Goal: Information Seeking & Learning: Compare options

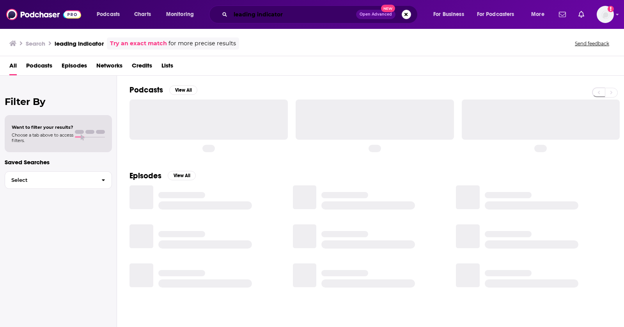
click at [300, 11] on input "leading indicator" at bounding box center [294, 14] width 126 height 12
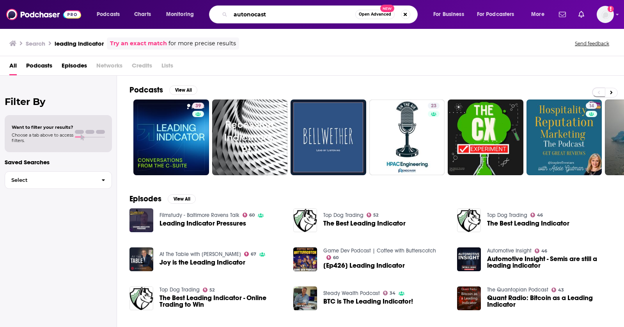
type input "autonocast"
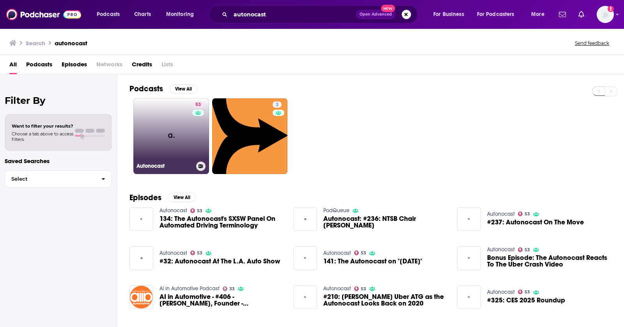
click at [146, 126] on link "53 Autonocast" at bounding box center [171, 136] width 76 height 76
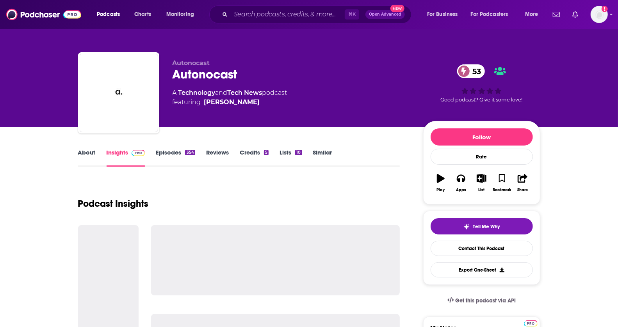
click at [318, 152] on link "Similar" at bounding box center [322, 158] width 19 height 18
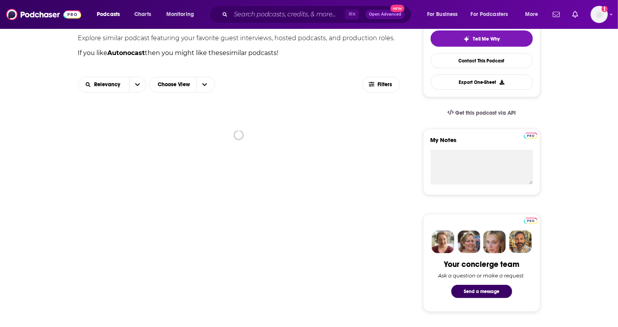
scroll to position [199, 0]
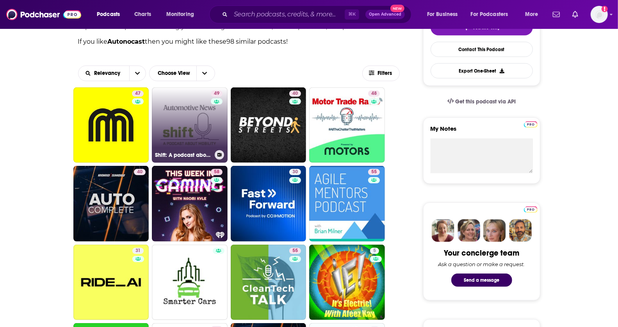
click at [161, 129] on link "49 Shift: A podcast about mobility" at bounding box center [190, 125] width 76 height 76
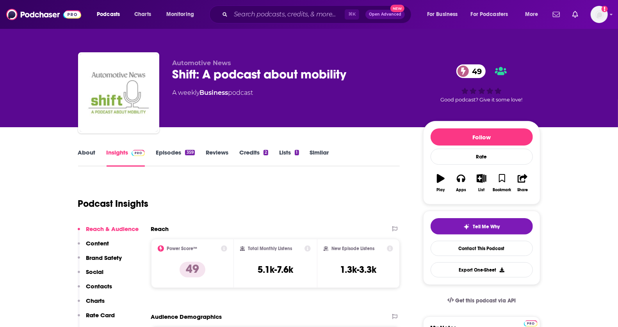
click at [325, 151] on link "Similar" at bounding box center [319, 158] width 19 height 18
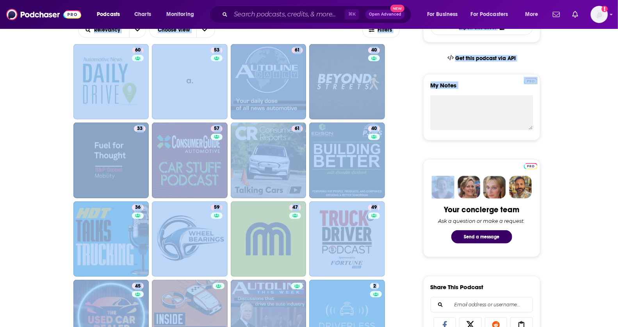
scroll to position [241, 0]
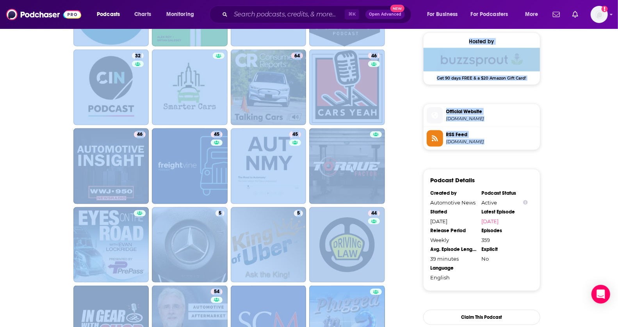
drag, startPoint x: 624, startPoint y: 48, endPoint x: 603, endPoint y: 170, distance: 123.9
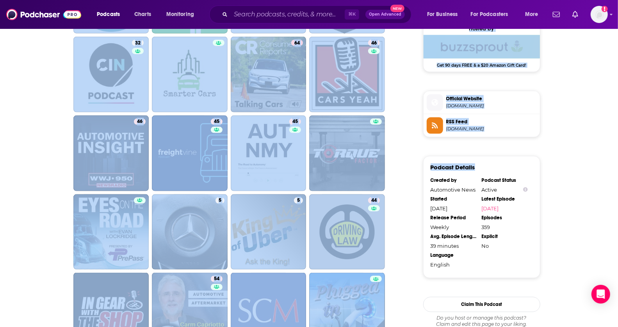
scroll to position [643, 0]
drag, startPoint x: 614, startPoint y: 170, endPoint x: 612, endPoint y: 207, distance: 36.4
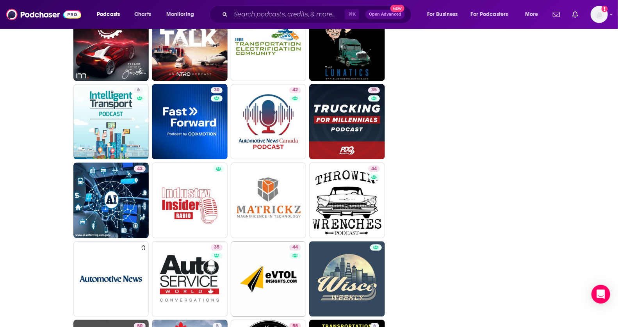
drag, startPoint x: 624, startPoint y: 166, endPoint x: 616, endPoint y: 211, distance: 45.9
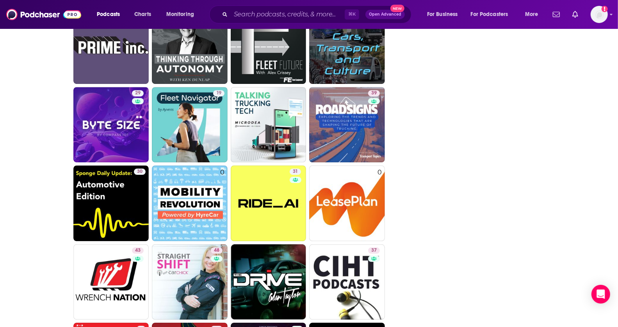
scroll to position [1475, 0]
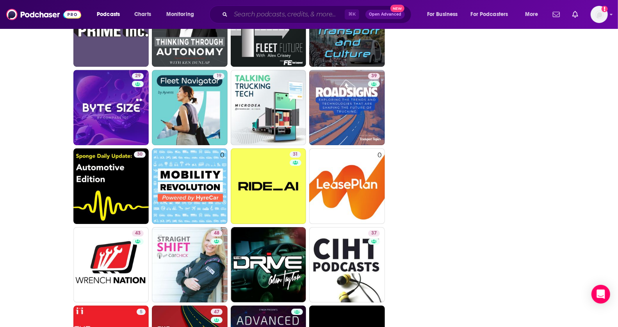
click at [300, 12] on input "Search podcasts, credits, & more..." at bounding box center [288, 14] width 114 height 12
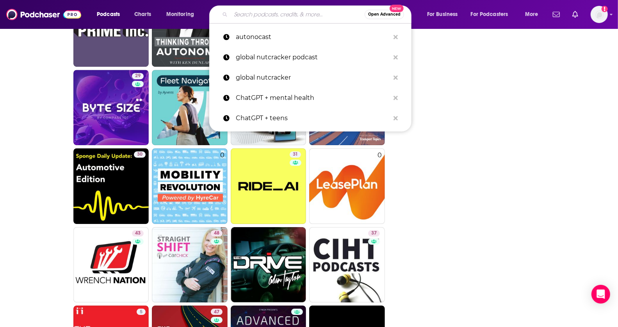
paste input "Startup Project"
type input "Startup Project"
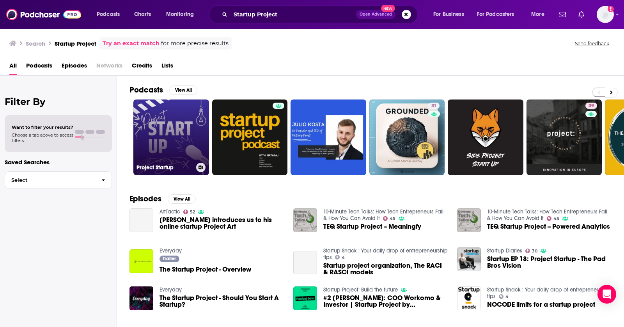
click at [169, 117] on link "Project Startup" at bounding box center [171, 137] width 76 height 76
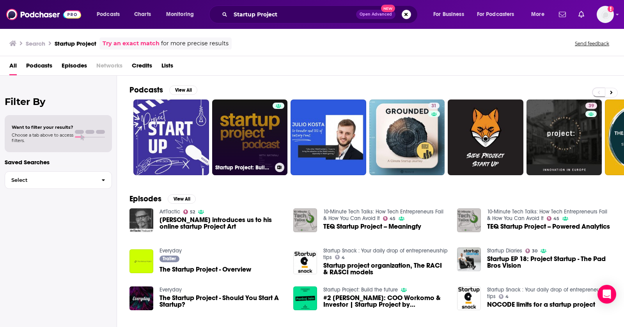
click at [233, 116] on link "Startup Project: Build the future" at bounding box center [250, 137] width 76 height 76
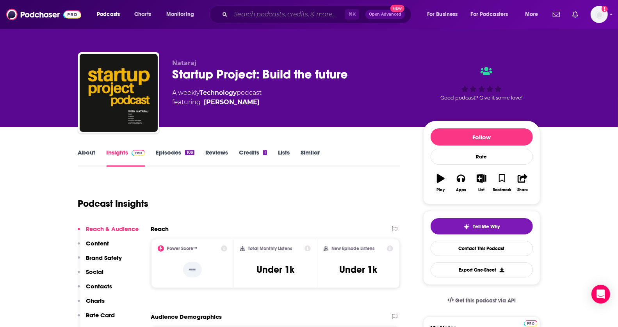
click at [284, 12] on input "Search podcasts, credits, & more..." at bounding box center [288, 14] width 114 height 12
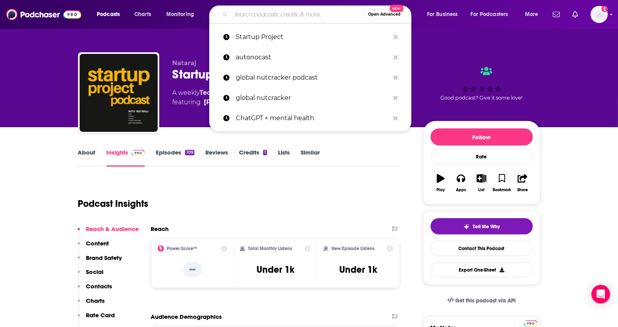
paste input "Tech Trek"
type input "Tech Trek"
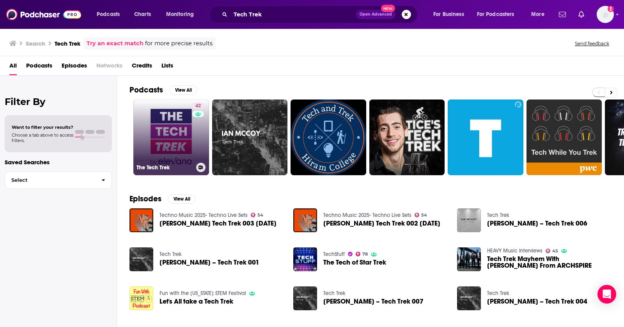
click at [171, 149] on link "42 The Tech Trek" at bounding box center [171, 137] width 76 height 76
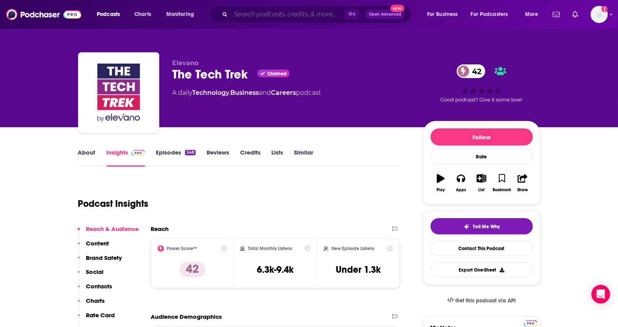
click at [337, 9] on input "Search podcasts, credits, & more..." at bounding box center [288, 14] width 114 height 12
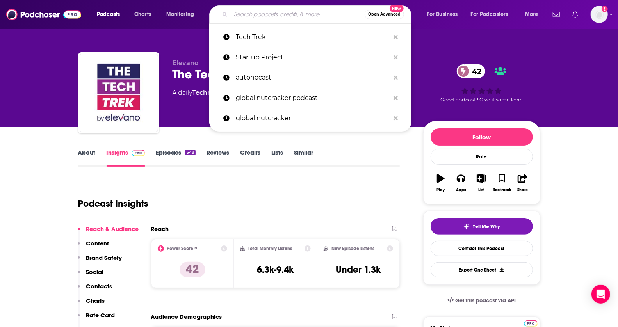
paste input "Enginears"
type input "Enginears"
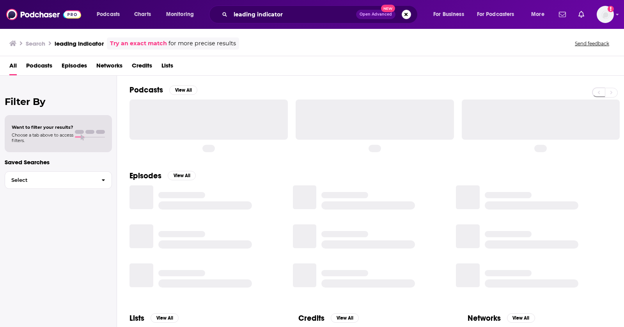
click at [281, 24] on div "Podcasts Charts Monitoring leading indicator Open Advanced New For Business For…" at bounding box center [312, 14] width 624 height 29
click at [290, 16] on input "leading indicator" at bounding box center [294, 14] width 126 height 12
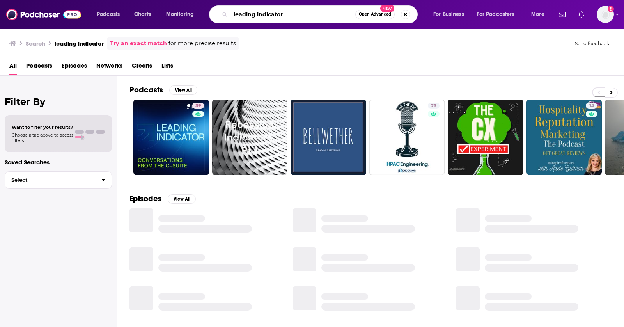
paste input "CTRL+ALT Defense"
type input "CTRL+ALT Defense"
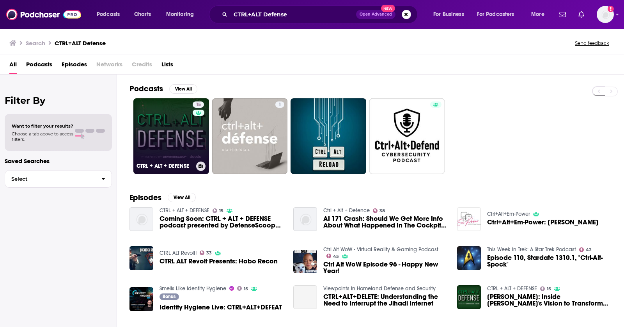
click at [167, 135] on link "15 CTRL + ALT + DEFENSE" at bounding box center [171, 136] width 76 height 76
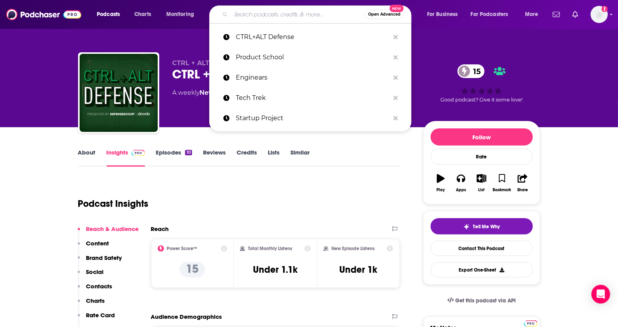
click at [291, 15] on input "Search podcasts, credits, & more..." at bounding box center [298, 14] width 134 height 12
paste input "Shawn Ryan Show"
type input "Shawn Ryan Show"
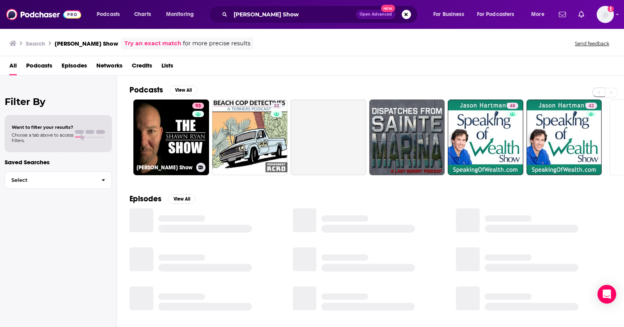
click at [142, 115] on link "93 Shawn Ryan Show" at bounding box center [171, 137] width 76 height 76
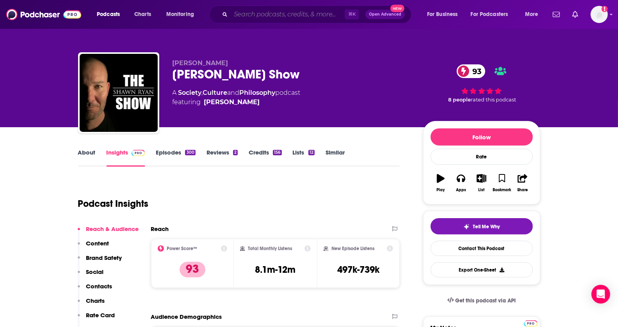
click at [284, 20] on input "Search podcasts, credits, & more..." at bounding box center [288, 14] width 114 height 12
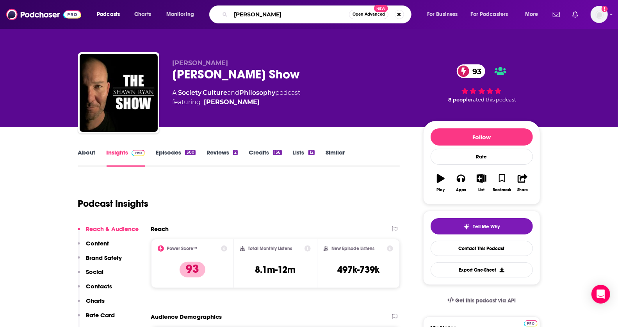
type input "Tom Nash"
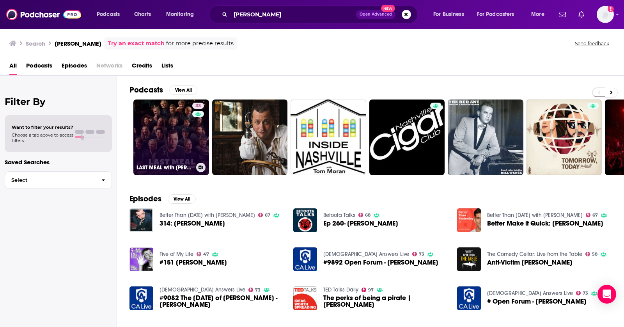
click at [149, 115] on link "33 LAST MEAL with Tom Nash" at bounding box center [171, 137] width 76 height 76
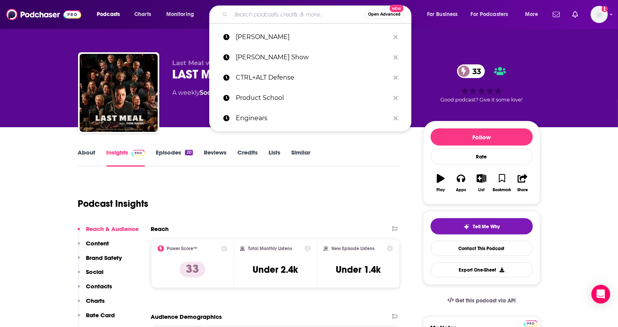
click at [309, 16] on input "Search podcasts, credits, & more..." at bounding box center [298, 14] width 134 height 12
paste input "1 to 1000"
type input "1 to 1000"
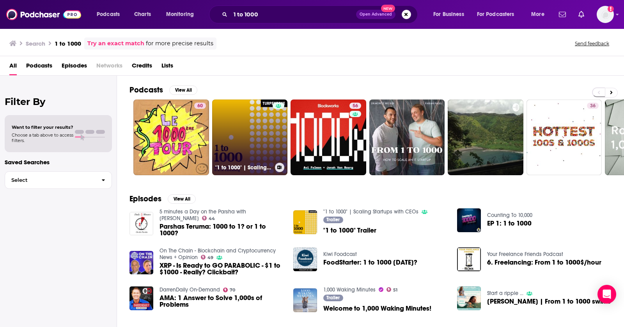
click at [222, 128] on link ""1 to 1000" | Scaling Startups with CEOs" at bounding box center [250, 137] width 76 height 76
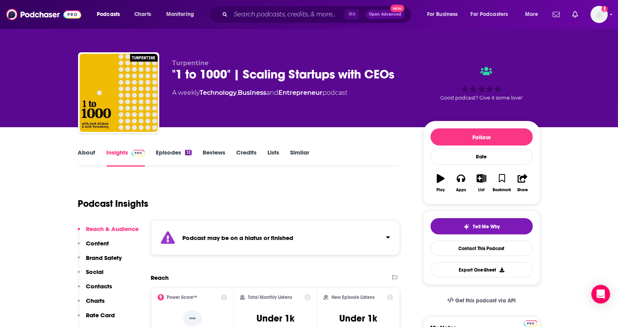
click at [162, 150] on link "Episodes 12" at bounding box center [174, 158] width 36 height 18
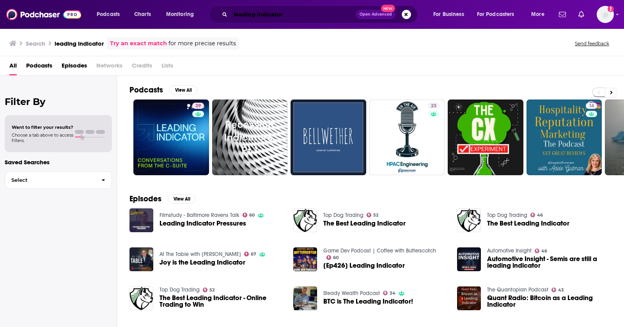
click at [258, 15] on input "leading indicator" at bounding box center [294, 14] width 126 height 12
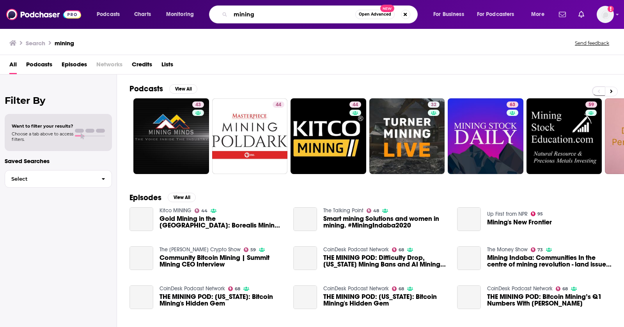
drag, startPoint x: 264, startPoint y: 16, endPoint x: 220, endPoint y: 16, distance: 43.7
click at [220, 16] on div "mining Open Advanced New" at bounding box center [313, 14] width 209 height 18
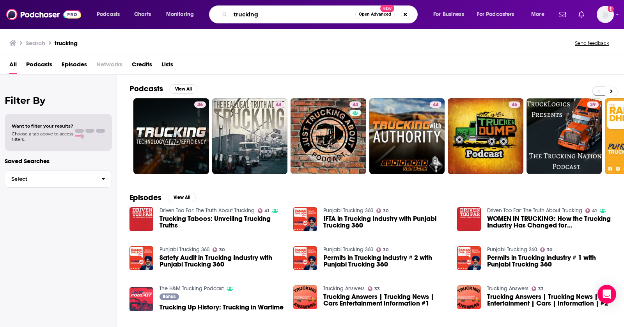
click at [285, 16] on input "trucking" at bounding box center [293, 14] width 125 height 12
type input "The Fleet"
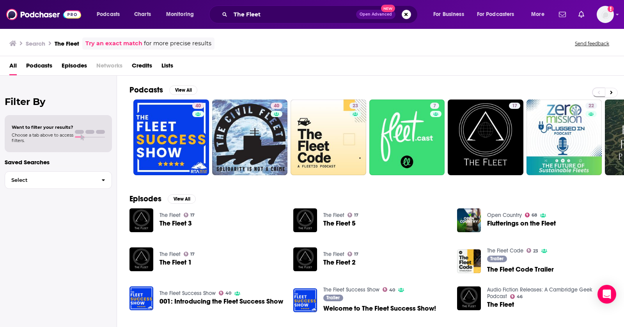
click at [44, 66] on span "Podcasts" at bounding box center [39, 67] width 26 height 16
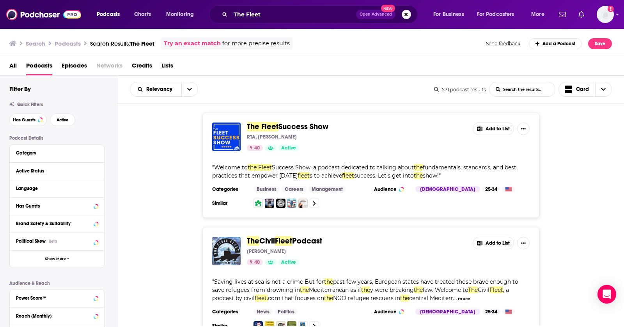
click at [289, 124] on span "Success Show" at bounding box center [304, 127] width 50 height 10
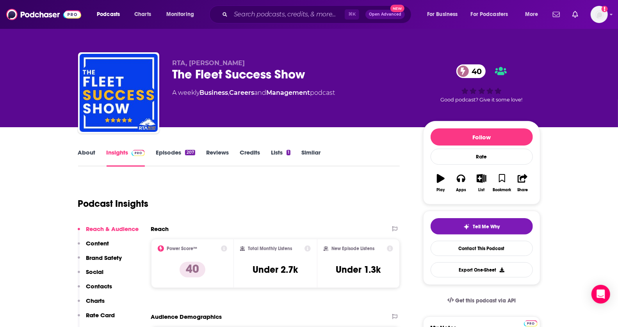
click at [173, 157] on link "Episodes 207" at bounding box center [175, 158] width 39 height 18
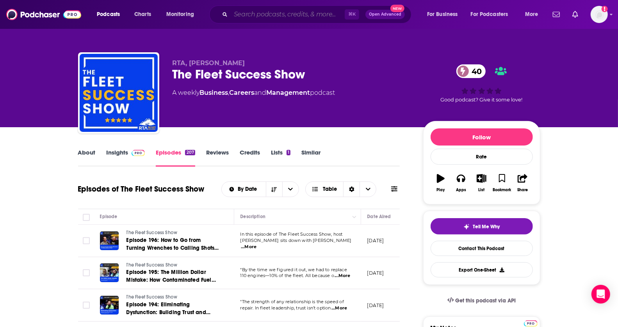
click at [269, 15] on input "Search podcasts, credits, & more..." at bounding box center [288, 14] width 114 height 12
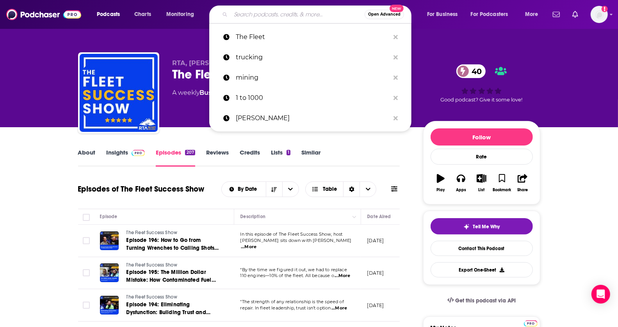
paste input "Podcast Focus / Why It’s Popular Miles & Mentors: Driver to Fleet Owner"
type input "Podcast Focus / Why It’s Popular Miles & Mentors: Driver to Fleet Owner"
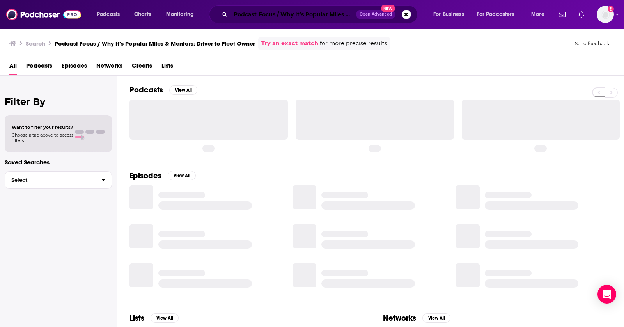
click at [273, 15] on input "Podcast Focus / Why It’s Popular Miles & Mentors: Driver to Fleet Owner" at bounding box center [294, 14] width 126 height 12
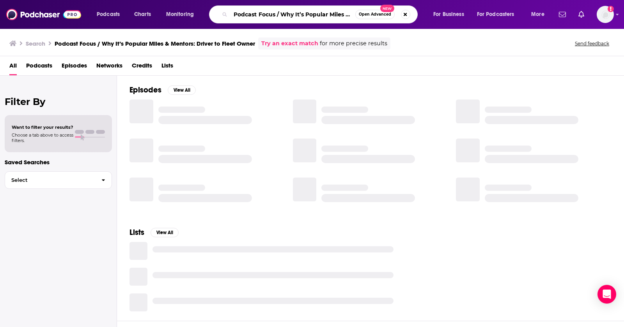
drag, startPoint x: 322, startPoint y: 13, endPoint x: 257, endPoint y: 13, distance: 64.4
click at [257, 13] on input "Podcast Focus / Why It’s Popular Miles & Mentors: Driver to Fleet Owner" at bounding box center [293, 14] width 125 height 12
drag, startPoint x: 256, startPoint y: 14, endPoint x: 237, endPoint y: 14, distance: 18.3
click at [239, 14] on input "Podcasar Miles & Mentors: Driver to Fleet Owner" at bounding box center [293, 14] width 125 height 12
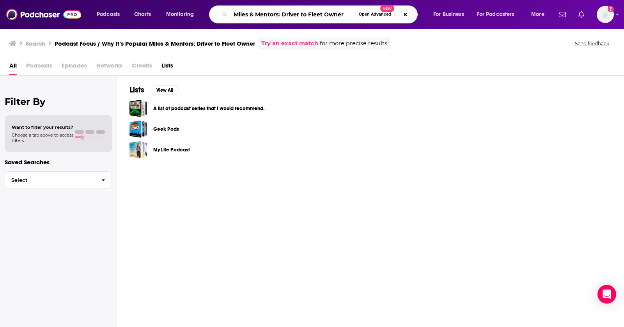
type input "Miles & Mentors: Driver to Fleet Owner"
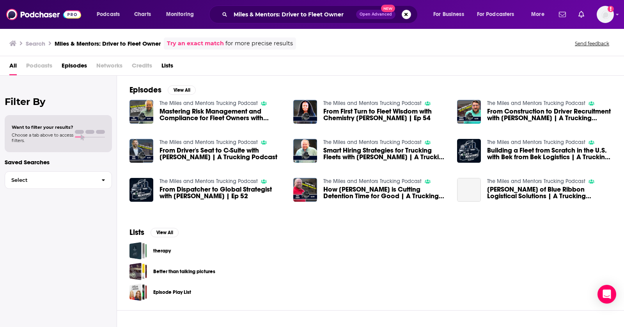
click at [222, 105] on link "The Miles and Mentors Trucking Podcast" at bounding box center [209, 103] width 98 height 7
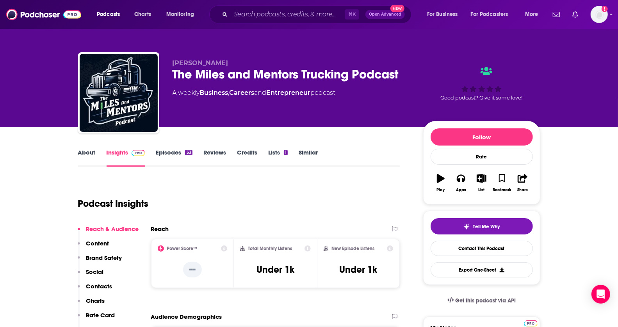
click at [160, 150] on link "Episodes 53" at bounding box center [174, 158] width 36 height 18
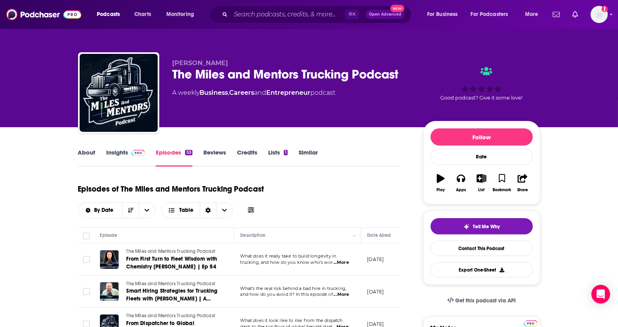
click at [307, 150] on link "Similar" at bounding box center [307, 158] width 19 height 18
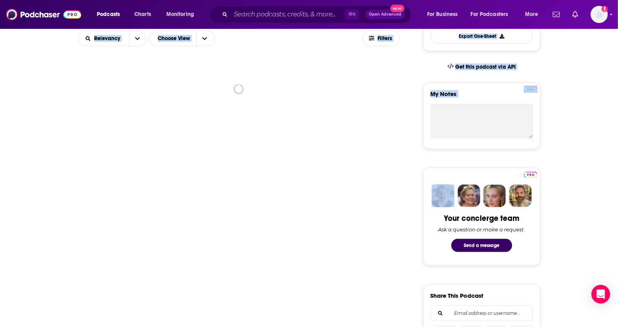
drag, startPoint x: 624, startPoint y: 48, endPoint x: 592, endPoint y: 146, distance: 102.5
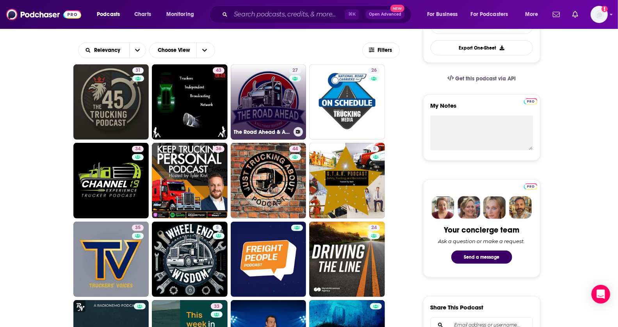
click at [281, 79] on link "27 The Road Ahead & All Things Trucking" at bounding box center [269, 102] width 76 height 76
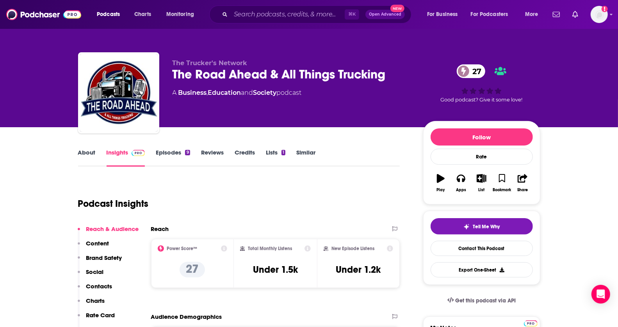
click at [163, 157] on link "Episodes 9" at bounding box center [173, 158] width 34 height 18
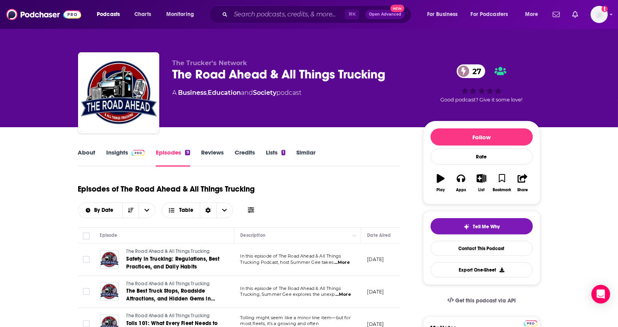
click at [341, 259] on span "...More" at bounding box center [342, 262] width 16 height 6
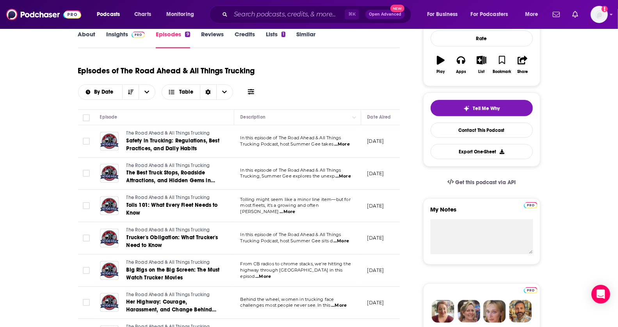
scroll to position [128, 0]
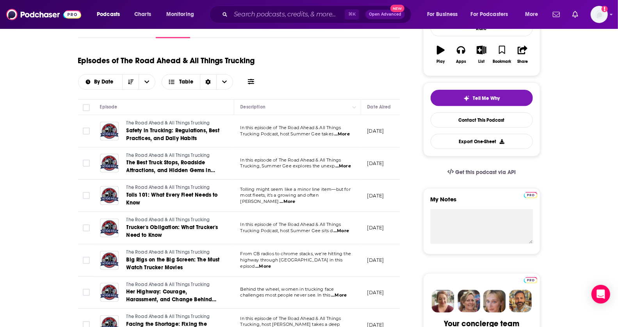
click at [344, 228] on span "...More" at bounding box center [341, 231] width 16 height 6
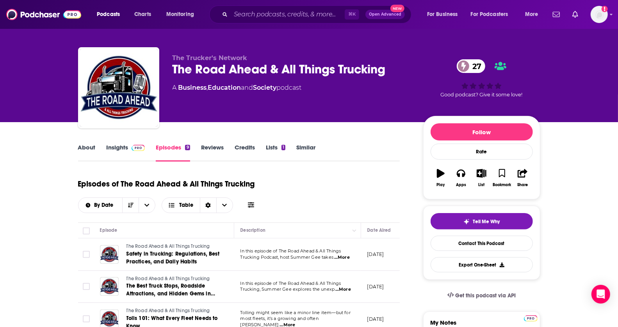
scroll to position [0, 0]
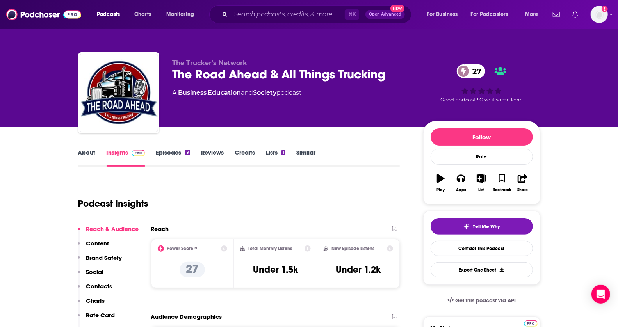
click at [308, 154] on link "Similar" at bounding box center [305, 158] width 19 height 18
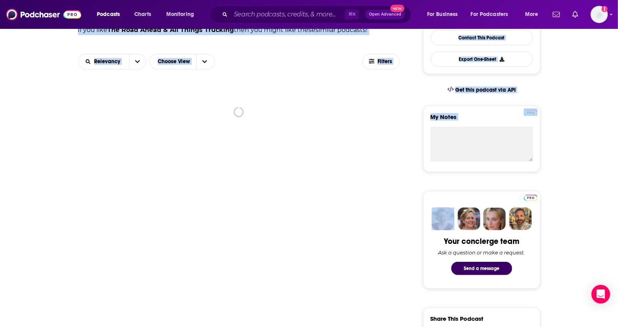
scroll to position [213, 0]
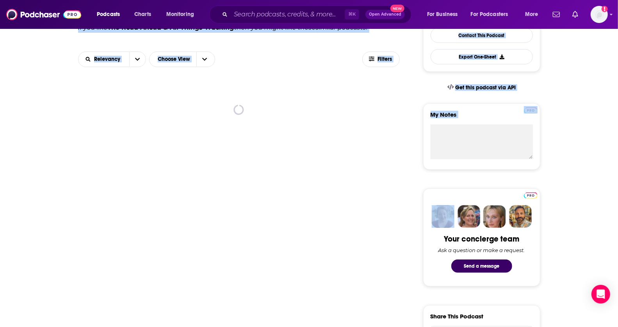
drag, startPoint x: 624, startPoint y: 46, endPoint x: 616, endPoint y: 133, distance: 87.7
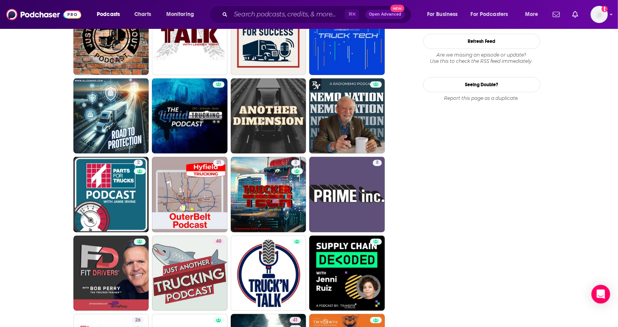
scroll to position [977, 0]
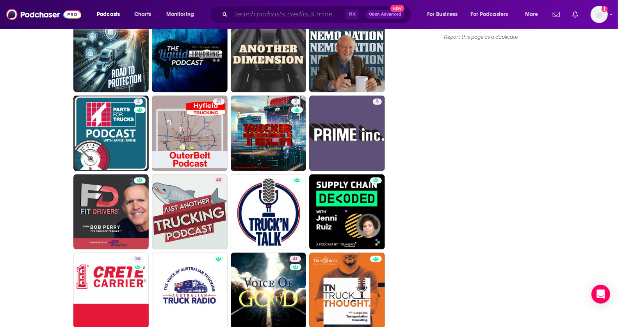
click at [252, 12] on input "Search podcasts, credits, & more..." at bounding box center [288, 14] width 114 height 12
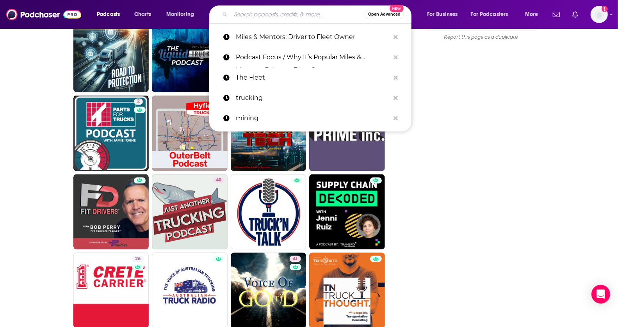
paste input "The Construction Leading Edge Podcast"
type input "The Construction Leading Edge Podcast"
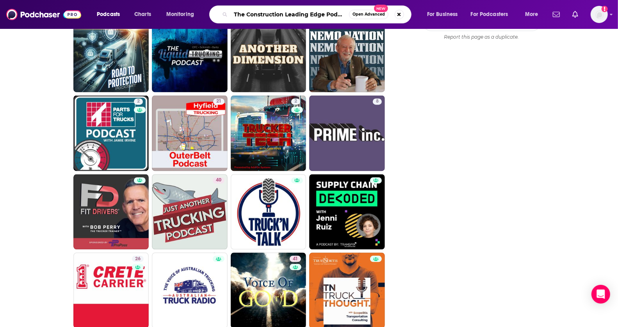
scroll to position [0, 3]
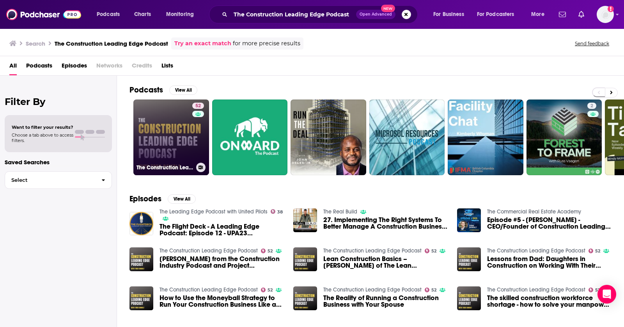
click at [158, 145] on link "52 The Construction Leading Edge Podcast" at bounding box center [171, 137] width 76 height 76
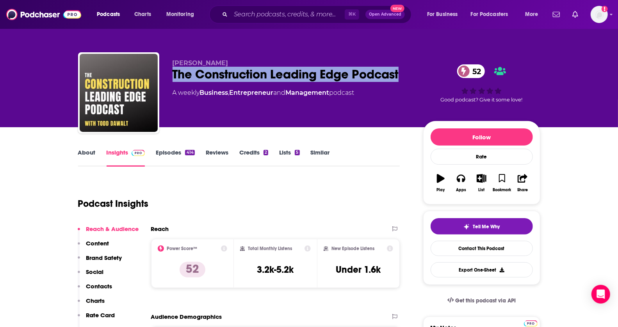
drag, startPoint x: 170, startPoint y: 74, endPoint x: 403, endPoint y: 73, distance: 232.1
click at [403, 73] on div "Todd Dawalt The Construction Leading Edge Podcast 52 A weekly Business , Entrep…" at bounding box center [309, 94] width 462 height 84
copy h2 "The Construction Leading Edge Podcast"
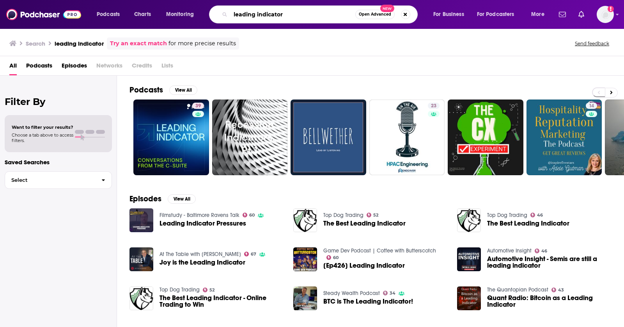
drag, startPoint x: 293, startPoint y: 16, endPoint x: 210, endPoint y: 15, distance: 83.5
click at [210, 15] on div "leading indicator Open Advanced New" at bounding box center [313, 14] width 209 height 18
type input "mining minds"
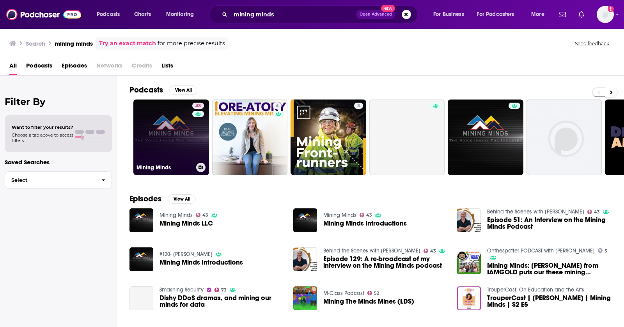
click at [171, 133] on link "43 Mining Minds" at bounding box center [171, 137] width 76 height 76
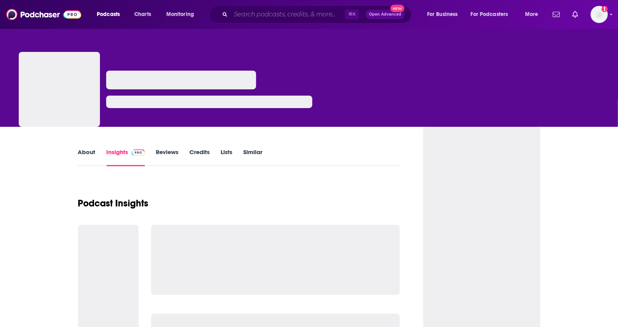
click at [303, 9] on input "Search podcasts, credits, & more..." at bounding box center [288, 14] width 114 height 12
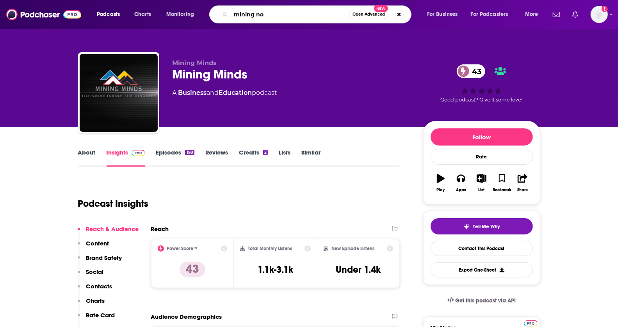
type input "mining now"
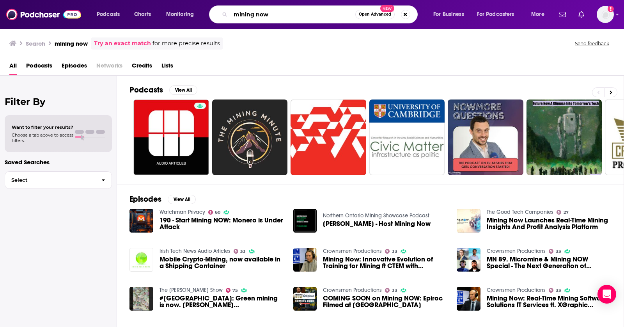
drag, startPoint x: 285, startPoint y: 9, endPoint x: 216, endPoint y: 9, distance: 68.7
click at [216, 9] on div "mining now Open Advanced New" at bounding box center [313, 14] width 209 height 18
drag, startPoint x: 274, startPoint y: 17, endPoint x: 243, endPoint y: 17, distance: 30.4
click at [247, 17] on input "mining now" at bounding box center [293, 14] width 125 height 12
type input "m"
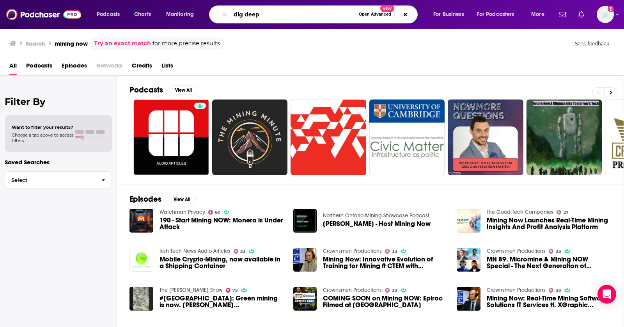
type input "dig deep"
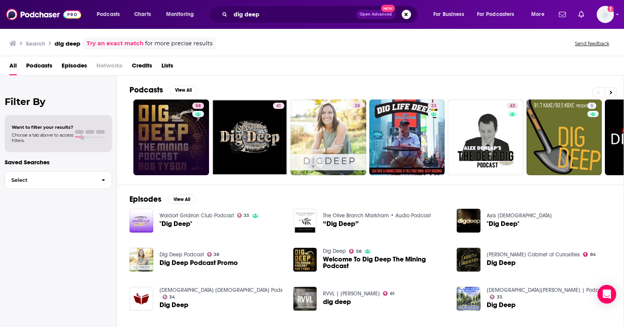
click at [148, 131] on link "58" at bounding box center [171, 137] width 76 height 76
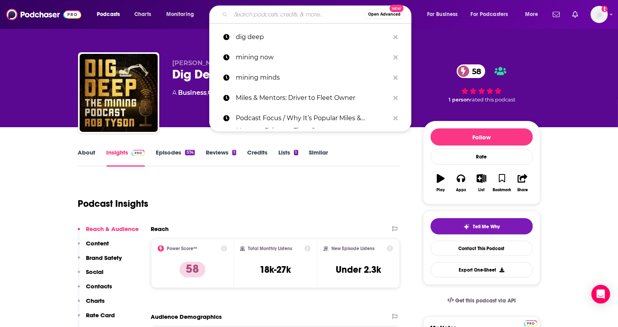
click at [317, 13] on input "Search podcasts, credits, & more..." at bounding box center [298, 14] width 134 height 12
paste input "The ConTech Crew"
type input "The ConTech Crew"
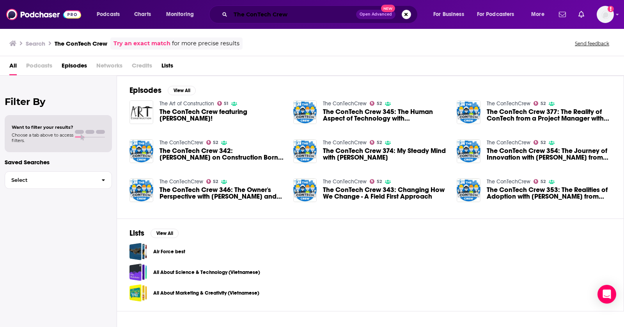
click at [235, 15] on input "The ConTech Crew" at bounding box center [294, 14] width 126 height 12
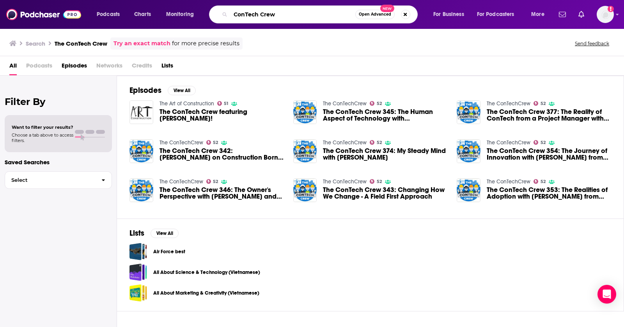
type input "ConTech Crew"
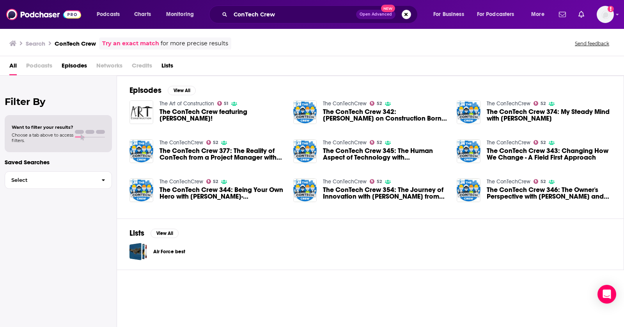
click at [63, 65] on span "Episodes" at bounding box center [74, 67] width 25 height 16
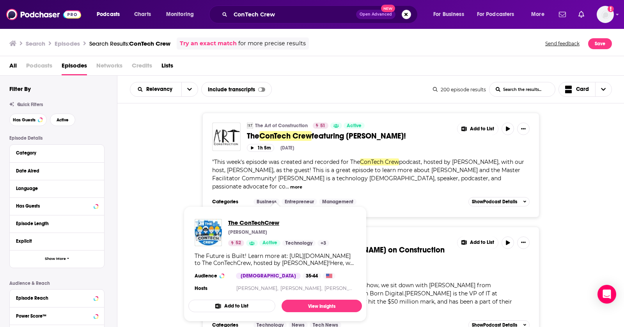
click at [239, 219] on span "The ConTechCrew" at bounding box center [278, 222] width 101 height 7
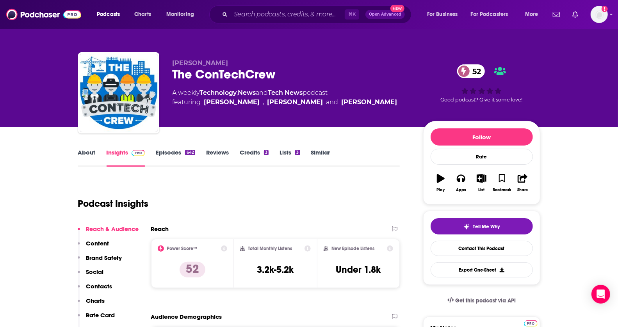
click at [316, 149] on link "Similar" at bounding box center [320, 158] width 19 height 18
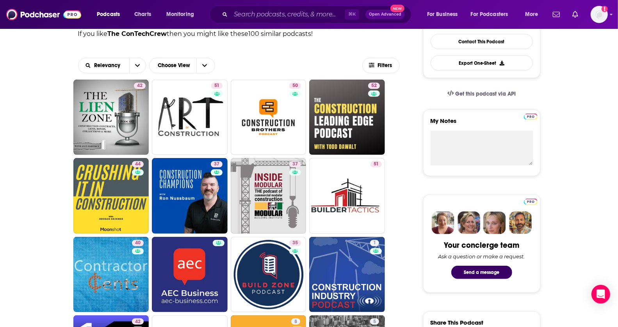
scroll to position [208, 0]
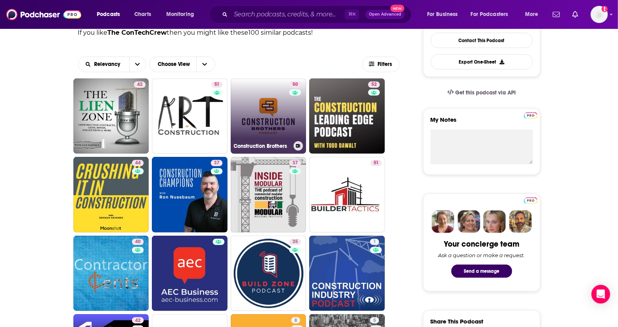
click at [260, 132] on link "50 Construction Brothers" at bounding box center [269, 116] width 76 height 76
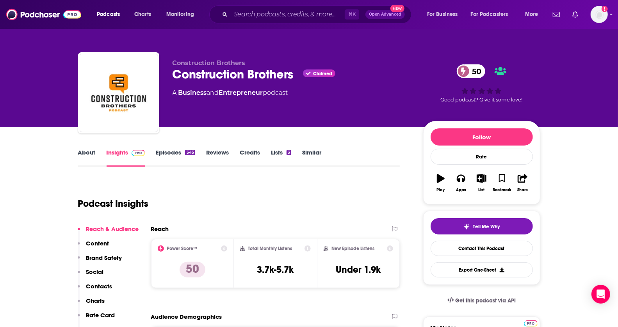
click at [176, 149] on link "Episodes 545" at bounding box center [175, 158] width 39 height 18
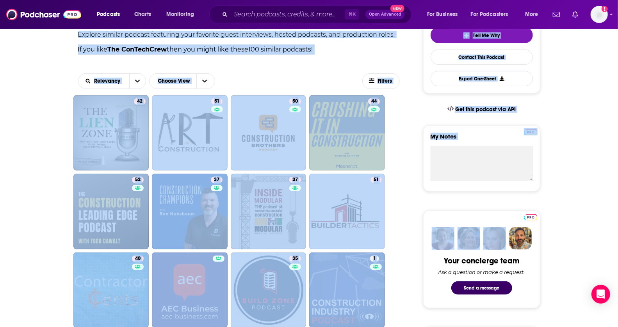
drag, startPoint x: 624, startPoint y: 71, endPoint x: 604, endPoint y: 131, distance: 63.8
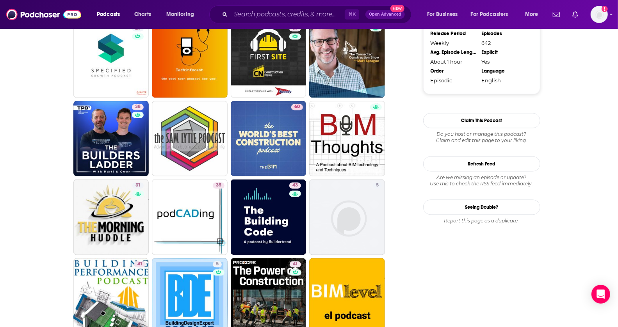
scroll to position [896, 0]
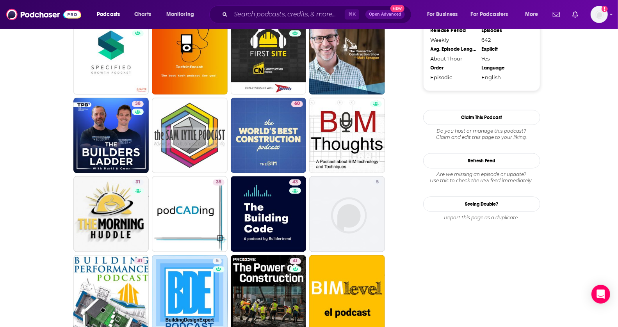
drag, startPoint x: 118, startPoint y: 142, endPoint x: 429, endPoint y: 1, distance: 341.2
click at [0, 0] on div "Podcasts Charts Monitoring ⌘ K Open Advanced New For Business For Podcasters Mo…" at bounding box center [309, 186] width 618 height 2164
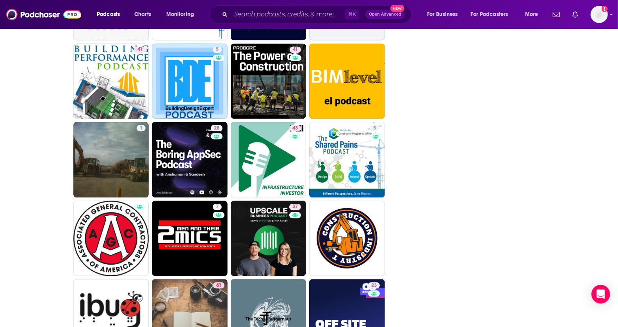
drag, startPoint x: 624, startPoint y: 137, endPoint x: 622, endPoint y: 207, distance: 69.9
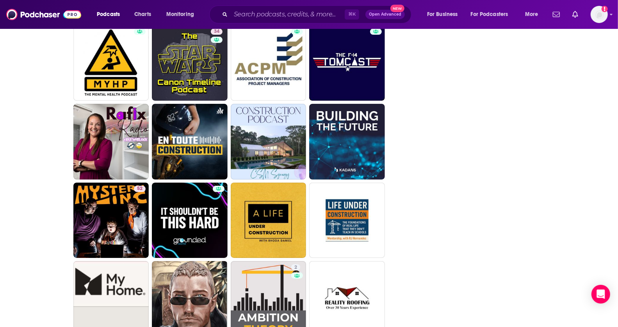
scroll to position [1680, 0]
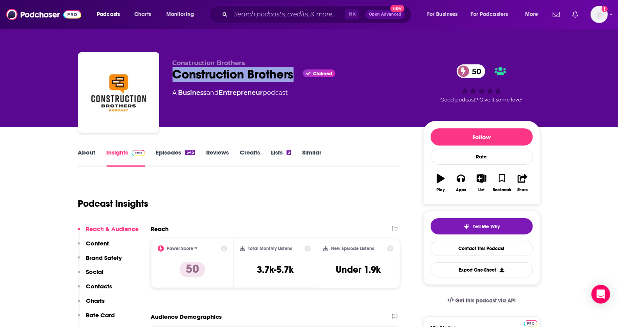
drag, startPoint x: 295, startPoint y: 76, endPoint x: 172, endPoint y: 76, distance: 123.7
click at [172, 76] on div "Construction Brothers Construction Brothers Claimed 50 A Business and Entrepren…" at bounding box center [309, 94] width 462 height 84
copy h2 "Construction Brothers"
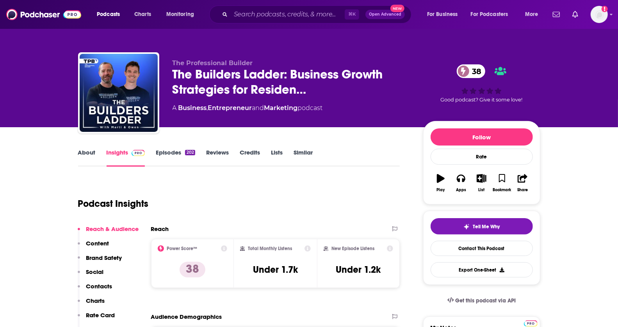
click at [84, 152] on link "About" at bounding box center [87, 158] width 18 height 18
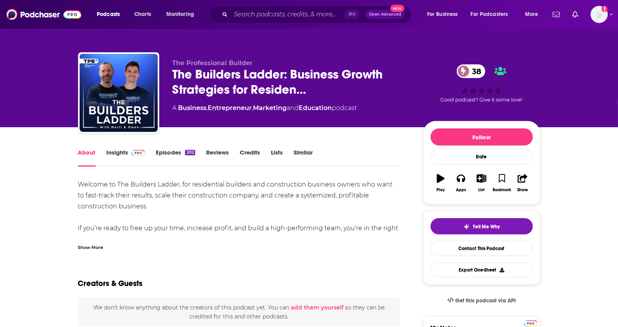
click at [206, 190] on div "Welcome to The Builders Ladder, for residential builders and construction busin…" at bounding box center [239, 255] width 322 height 153
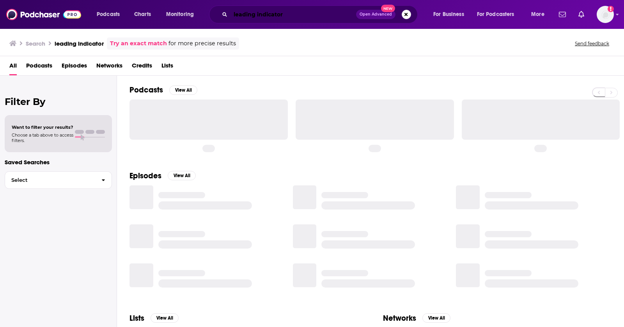
click at [263, 16] on input "leading indicator" at bounding box center [294, 14] width 126 height 12
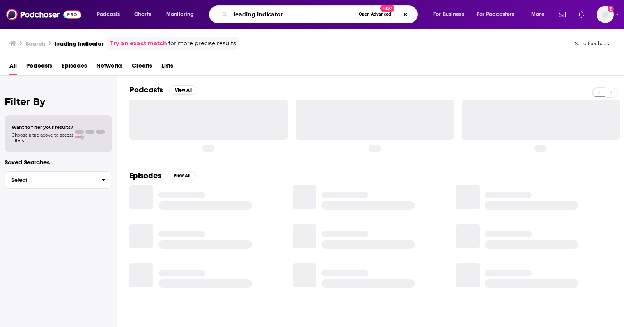
paste input "Big Technology"
type input "Big Technology"
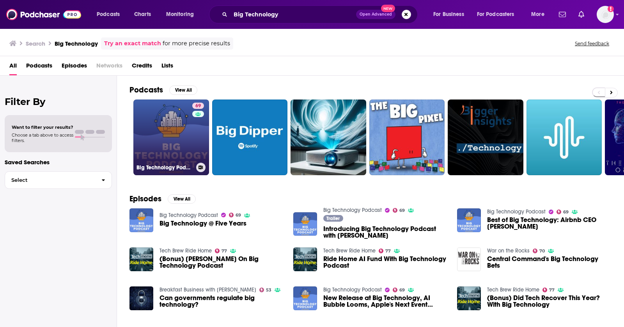
click at [181, 124] on link "69 Big Technology Podcast" at bounding box center [171, 137] width 76 height 76
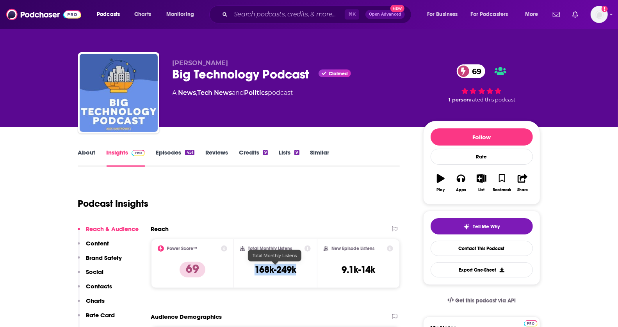
drag, startPoint x: 256, startPoint y: 269, endPoint x: 249, endPoint y: 269, distance: 6.6
click at [249, 269] on div "Total Monthly Listens 168k-249k" at bounding box center [275, 263] width 71 height 36
copy h3 "168k-249k"
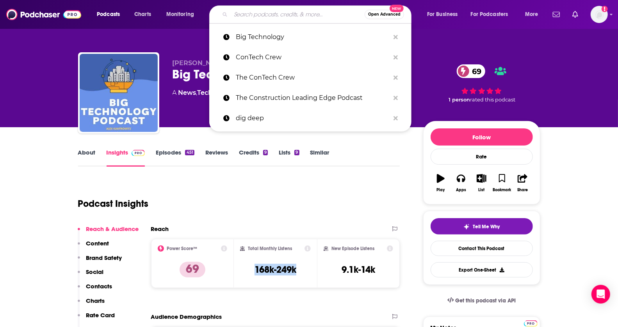
click at [298, 15] on input "Search podcasts, credits, & more..." at bounding box center [298, 14] width 134 height 12
paste input "The Engineering Leadership Podcast"
type input "The Engineering Leadership Podcast"
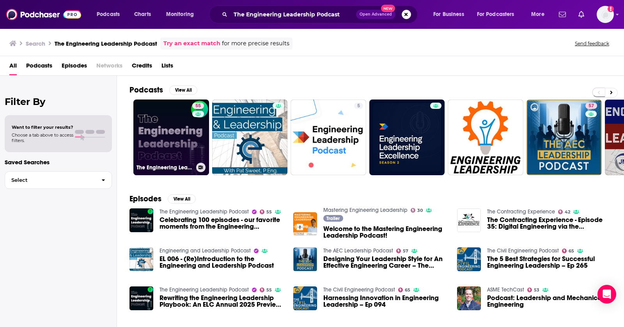
click at [160, 122] on link "55 The Engineering Leadership Podcast" at bounding box center [171, 137] width 76 height 76
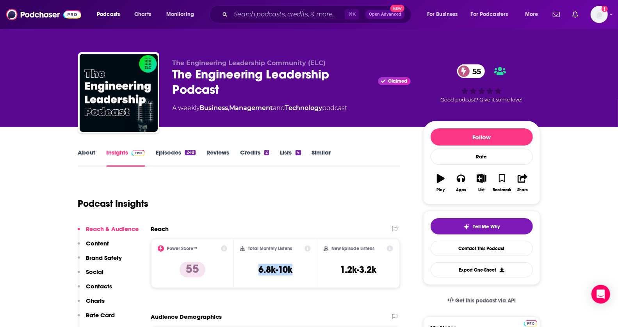
drag, startPoint x: 253, startPoint y: 266, endPoint x: 305, endPoint y: 266, distance: 52.3
click at [305, 266] on div "Total Monthly Listens 6.8k-10k" at bounding box center [275, 263] width 71 height 36
click at [269, 16] on input "Search podcasts, credits, & more..." at bounding box center [288, 14] width 114 height 12
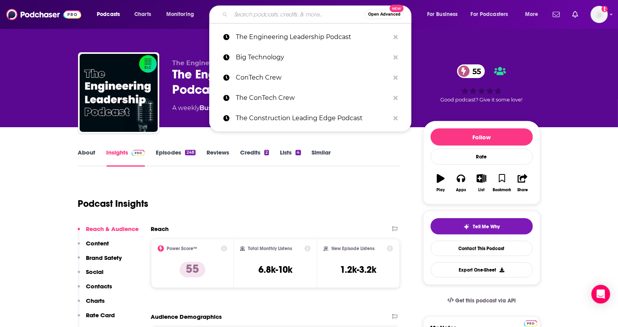
paste input "Fortune Leadership Next"
type input "Fortune Leadership Next"
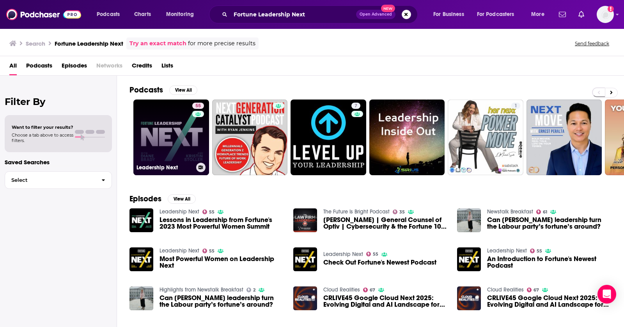
click at [179, 130] on link "55 Leadership Next" at bounding box center [171, 137] width 76 height 76
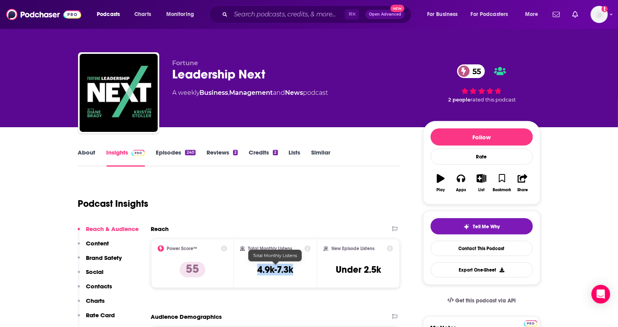
drag, startPoint x: 252, startPoint y: 271, endPoint x: 305, endPoint y: 271, distance: 52.7
click at [305, 271] on div "Total Monthly Listens 4.9k-7.3k" at bounding box center [275, 263] width 71 height 36
copy h3 "4.9k-7.3k"
click at [258, 14] on input "Search podcasts, credits, & more..." at bounding box center [288, 14] width 114 height 12
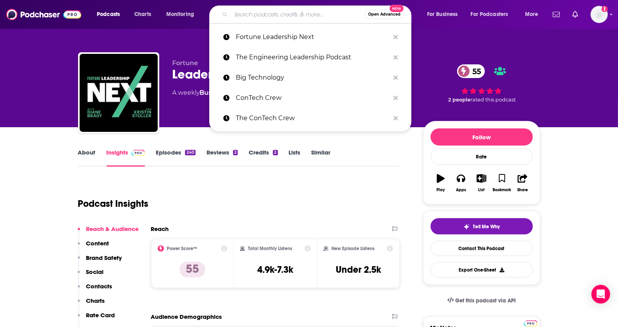
paste input "4.9k-7.3k"
type input "4.9k-7.3k"
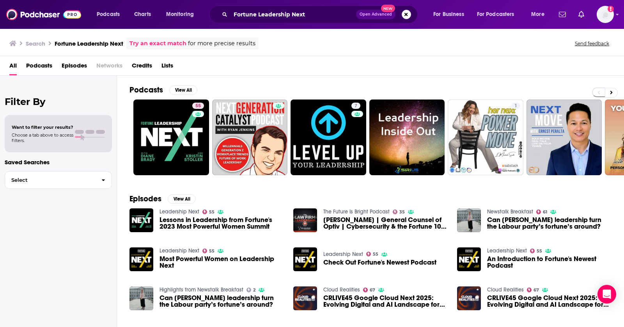
click at [37, 66] on span "Podcasts" at bounding box center [39, 67] width 26 height 16
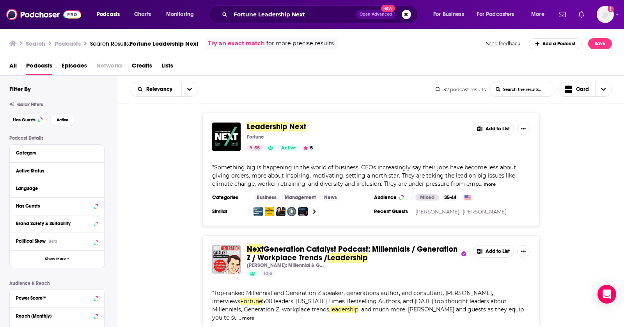
click at [247, 6] on div "Fortune Leadership Next Open Advanced New" at bounding box center [313, 14] width 209 height 18
click at [245, 16] on input "Fortune Leadership Next" at bounding box center [294, 14] width 126 height 12
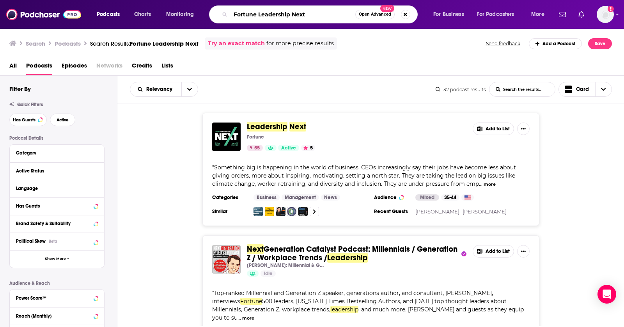
paste input "ModernCTO"
type input "ModernCTO"
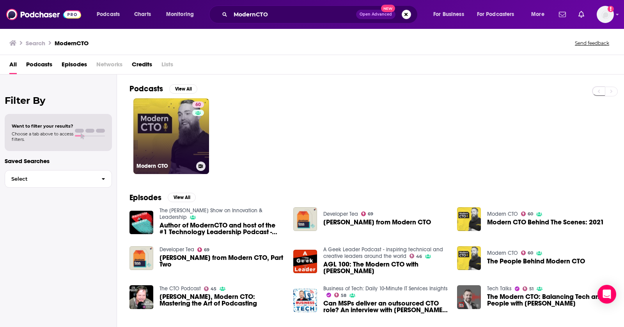
click at [195, 134] on div "60" at bounding box center [199, 131] width 14 height 60
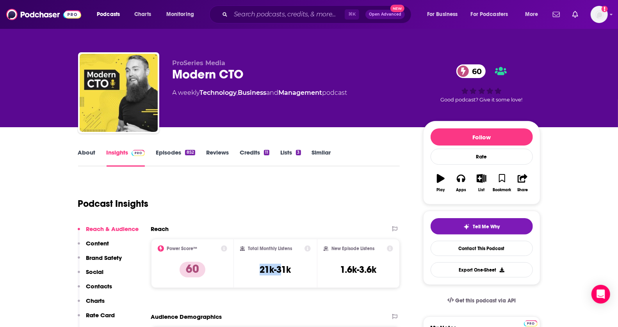
drag, startPoint x: 254, startPoint y: 274, endPoint x: 285, endPoint y: 273, distance: 31.2
click at [285, 273] on div "Total Monthly Listens 21k-31k" at bounding box center [275, 263] width 71 height 36
drag, startPoint x: 293, startPoint y: 269, endPoint x: 243, endPoint y: 269, distance: 49.5
click at [243, 269] on div "Total Monthly Listens 21k-31k" at bounding box center [275, 263] width 71 height 36
copy h3 "21k-31k"
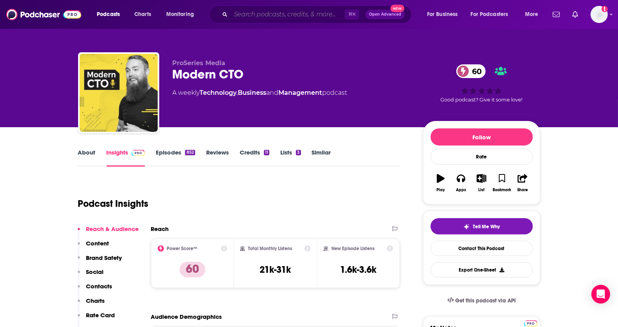
click at [240, 12] on input "Search podcasts, credits, & more..." at bounding box center [288, 14] width 114 height 12
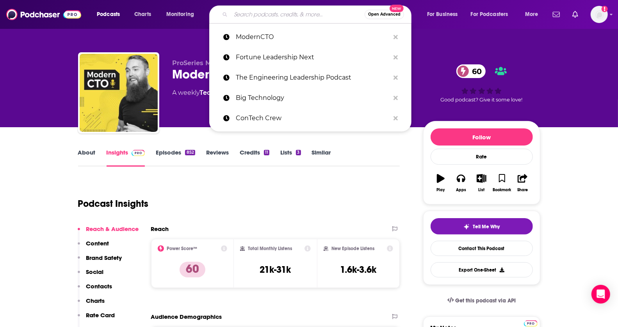
paste input "Shift: A Podcast About Mobility"
type input "Shift: A Podcast About Mobility"
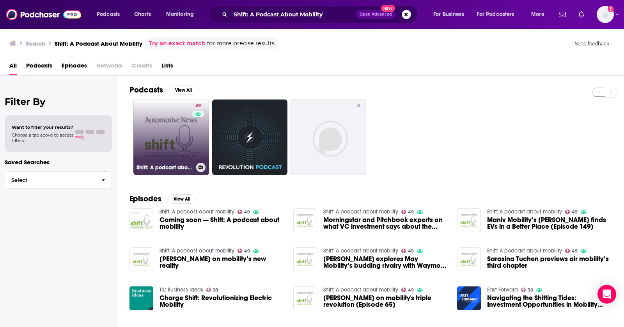
click at [180, 138] on link "49 Shift: A podcast about mobility" at bounding box center [171, 137] width 76 height 76
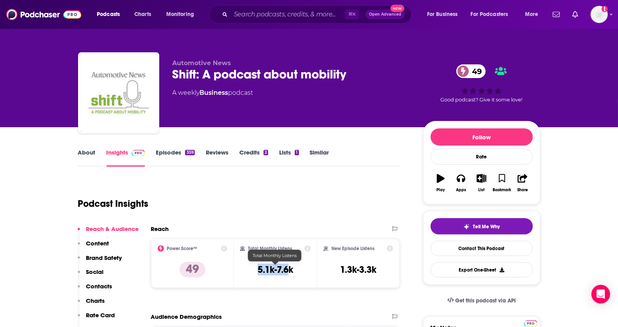
drag, startPoint x: 254, startPoint y: 272, endPoint x: 290, endPoint y: 272, distance: 36.3
click at [290, 272] on div "Total Monthly Listens 5.1k-7.6k" at bounding box center [275, 263] width 71 height 36
copy h3 "5.1k-7.6"
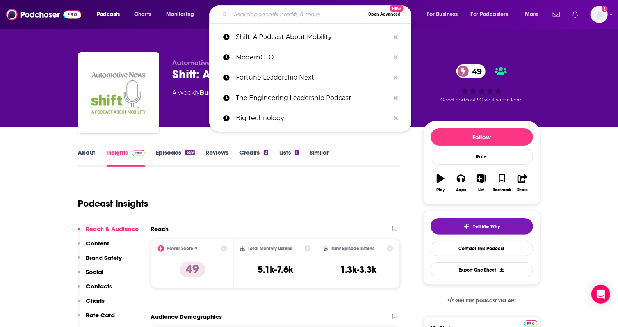
click at [266, 12] on input "Search podcasts, credits, & more..." at bounding box center [298, 14] width 134 height 12
paste input "SHIFT"
type input "SHIFT"
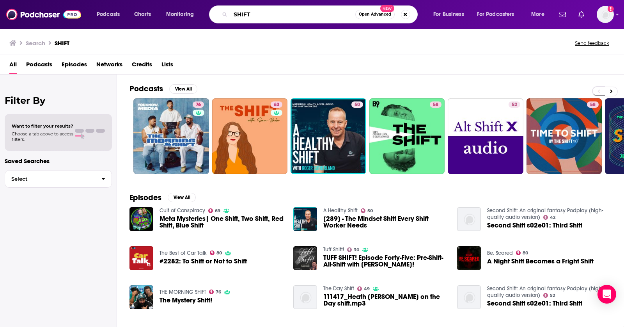
click at [270, 20] on div "SHIFT Open Advanced New" at bounding box center [313, 14] width 209 height 18
type input "SHIFT jennifer strong"
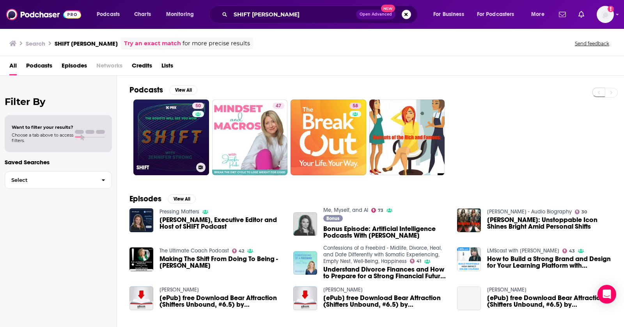
click at [193, 123] on div "50" at bounding box center [199, 133] width 14 height 60
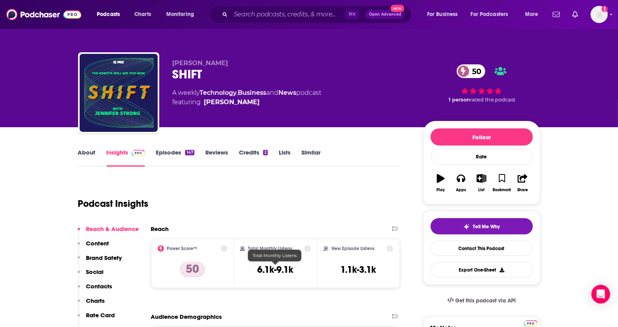
drag, startPoint x: 250, startPoint y: 269, endPoint x: 311, endPoint y: 269, distance: 60.9
click at [311, 269] on div "Total Monthly Listens 6.1k-9.1k" at bounding box center [275, 263] width 83 height 49
drag, startPoint x: 297, startPoint y: 279, endPoint x: 256, endPoint y: 270, distance: 41.9
click at [256, 270] on div "Total Monthly Listens 6.1k-9.1k" at bounding box center [275, 263] width 71 height 36
copy h3 "6.1k-9.1k"
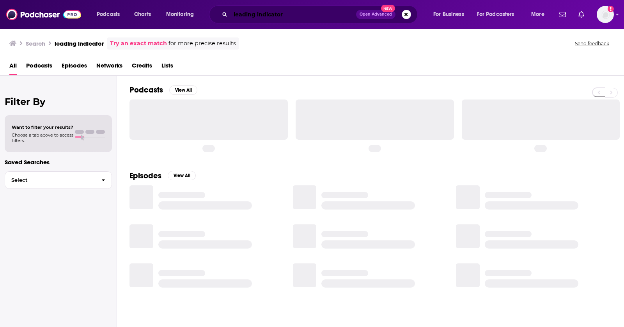
click at [268, 15] on input "leading indicator" at bounding box center [294, 14] width 126 height 12
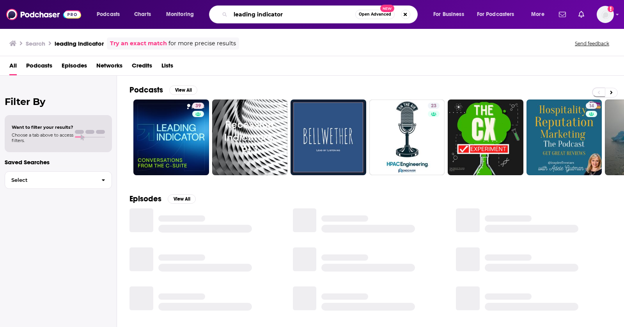
paste input "The InEVitable Podcast"
type input "The InEVitable Podcast"
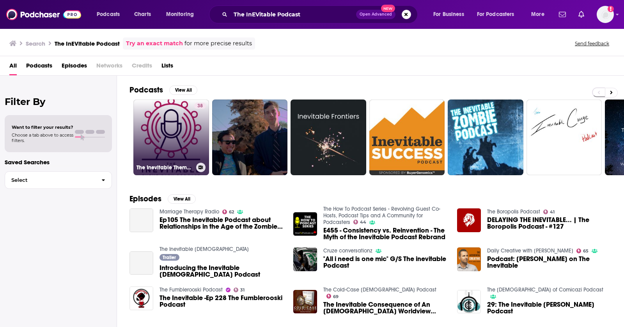
click at [165, 139] on link "38 The Inevitable Theme Park Podcast" at bounding box center [171, 137] width 76 height 76
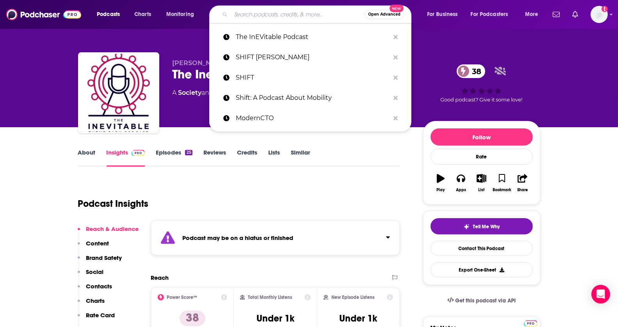
click at [258, 10] on input "Search podcasts, credits, & more..." at bounding box center [298, 14] width 134 height 12
paste input "The InEVitable Podcast"
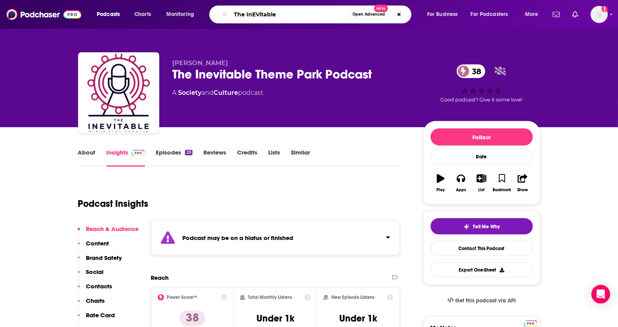
type input "The InEVitable"
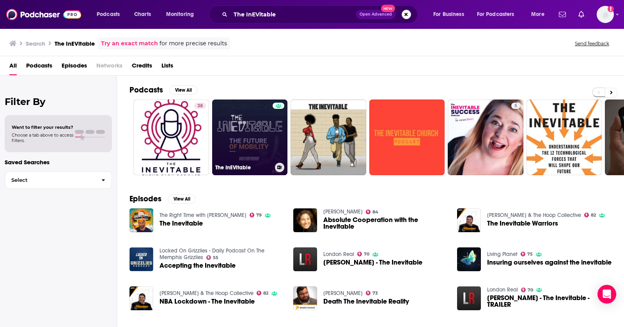
click at [227, 124] on link "The InEVitable" at bounding box center [250, 137] width 76 height 76
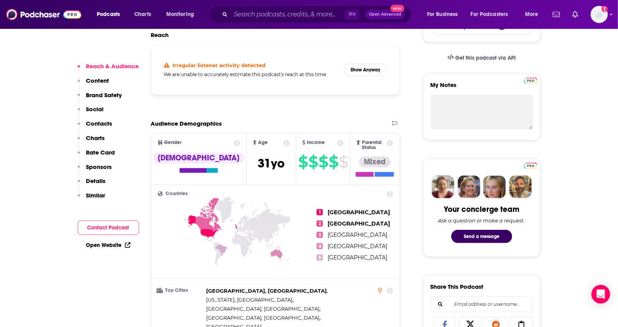
scroll to position [255, 0]
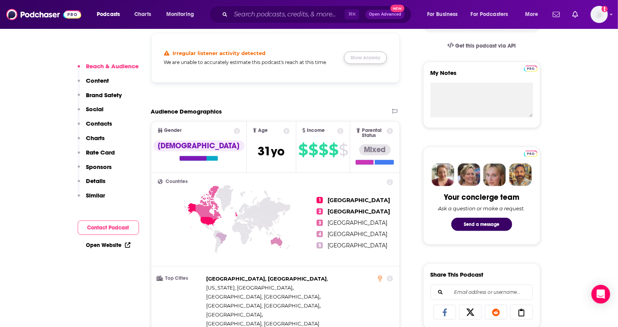
click at [369, 53] on button "Show Anyway" at bounding box center [365, 57] width 43 height 12
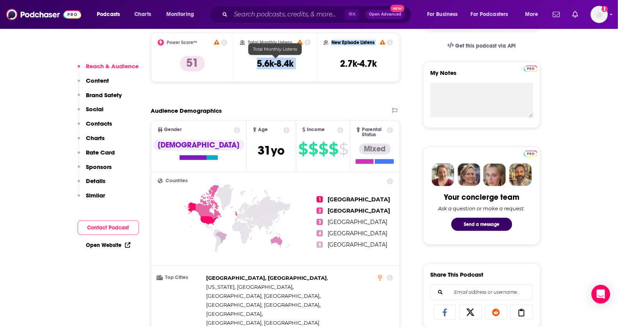
drag, startPoint x: 262, startPoint y: 64, endPoint x: 325, endPoint y: 64, distance: 63.2
click at [325, 64] on div "Power Score™ 51 Total Monthly Listens 5.6k-8.4k New Episode Listens 2.7k-4.7k" at bounding box center [275, 57] width 249 height 49
copy div "5.6k-8.4k New Episode Listens"
click at [305, 60] on div "Total Monthly Listens 5.6k-8.4k" at bounding box center [275, 57] width 71 height 36
drag, startPoint x: 298, startPoint y: 64, endPoint x: 251, endPoint y: 65, distance: 46.4
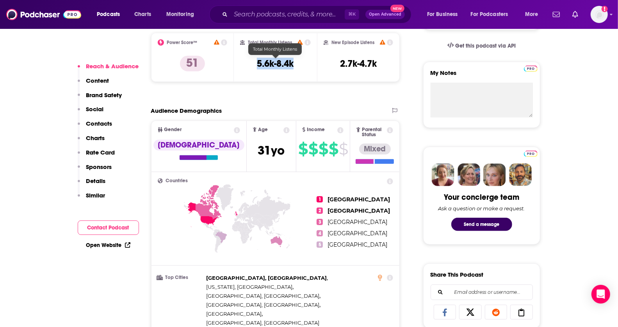
click at [251, 65] on div "Total Monthly Listens 5.6k-8.4k" at bounding box center [275, 57] width 71 height 36
copy h3 "5.6k-8.4k"
click at [270, 8] on input "Search podcasts, credits, & more..." at bounding box center [288, 14] width 114 height 12
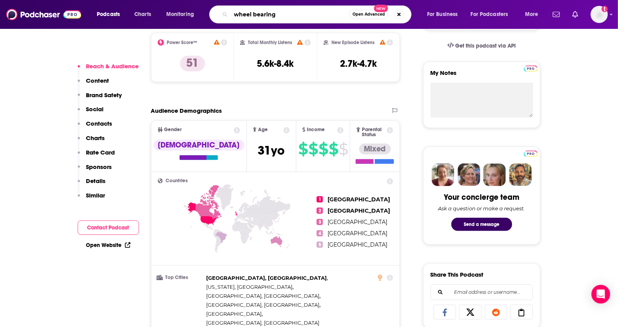
type input "wheel bearings"
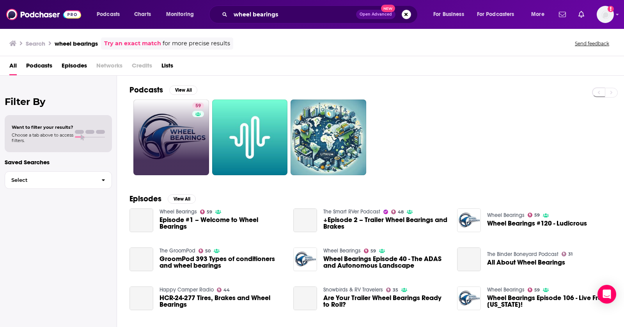
click at [185, 114] on link "59" at bounding box center [171, 137] width 76 height 76
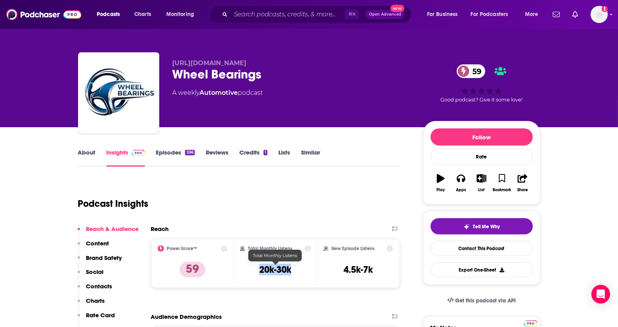
drag, startPoint x: 257, startPoint y: 274, endPoint x: 298, endPoint y: 274, distance: 41.4
click at [298, 274] on div "Total Monthly Listens 20k-30k" at bounding box center [275, 263] width 71 height 36
copy h3 "20k-30k"
click at [320, 14] on input "Search podcasts, credits, & more..." at bounding box center [288, 14] width 114 height 12
paste input "Newcomer Podcast"
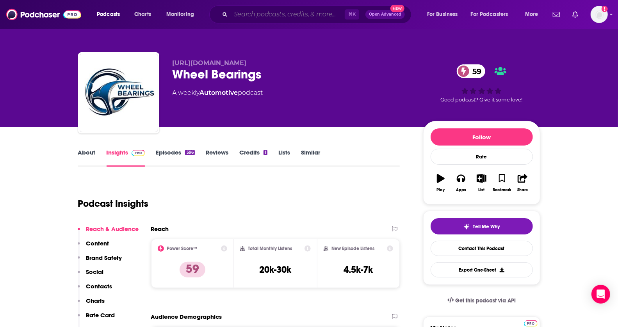
type input "Newcomer Podcast"
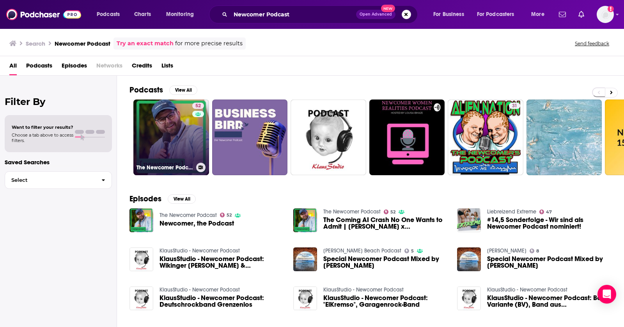
click at [152, 150] on link "52 The Newcomer Podcast" at bounding box center [171, 137] width 76 height 76
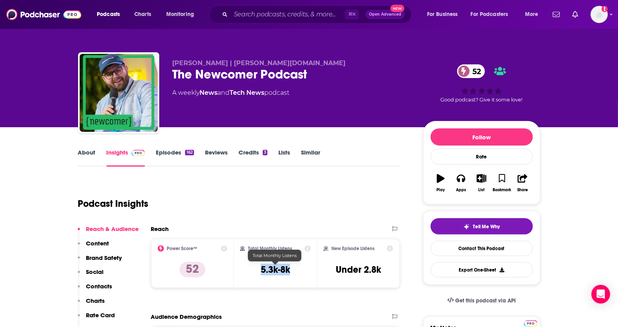
drag, startPoint x: 259, startPoint y: 266, endPoint x: 304, endPoint y: 266, distance: 45.3
click at [304, 266] on div "Total Monthly Listens 5.3k-8k" at bounding box center [275, 263] width 71 height 36
copy h3 "5.3k-8k"
click at [289, 7] on div "⌘ K Open Advanced New" at bounding box center [310, 14] width 202 height 18
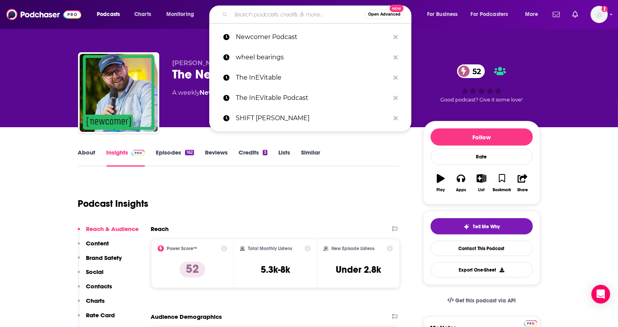
click at [280, 14] on input "Search podcasts, credits, & more..." at bounding box center [298, 14] width 134 height 12
paste input "The Foundr Podcast"
type input "The Foundr Podcast"
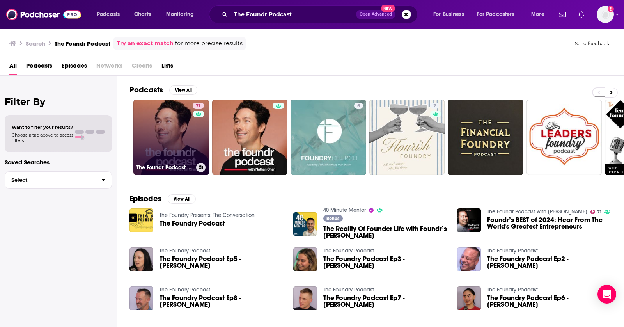
click at [160, 125] on link "71 The Foundr Podcast with Nathan Chan" at bounding box center [171, 137] width 76 height 76
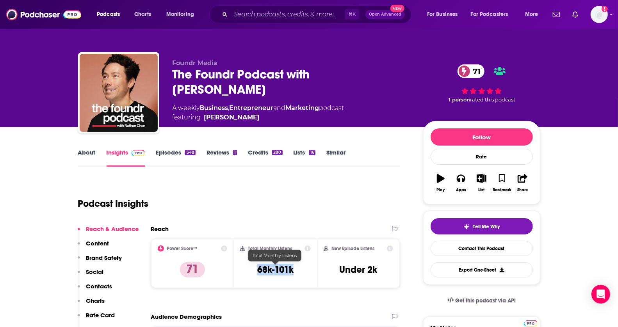
drag, startPoint x: 250, startPoint y: 265, endPoint x: 300, endPoint y: 265, distance: 49.2
click at [300, 265] on div "Total Monthly Listens 68k-101k" at bounding box center [275, 263] width 71 height 36
copy h3 "68k-101k"
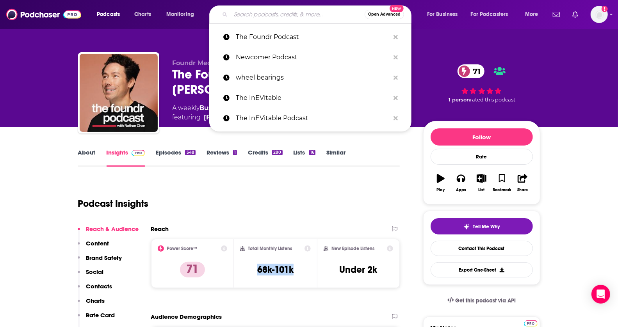
click at [303, 12] on input "Search podcasts, credits, & more..." at bounding box center [298, 14] width 134 height 12
paste input "Stack Overflow"
type input "Stack Overflow"
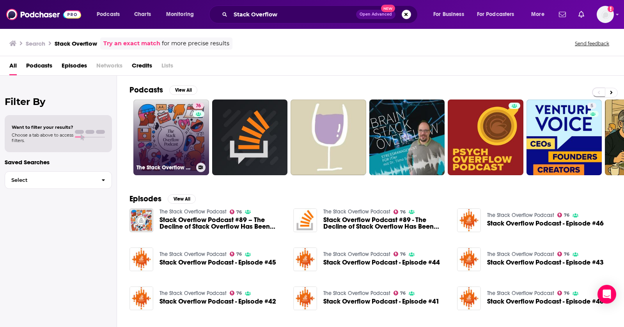
click at [181, 155] on link "76 The Stack Overflow Podcast" at bounding box center [171, 137] width 76 height 76
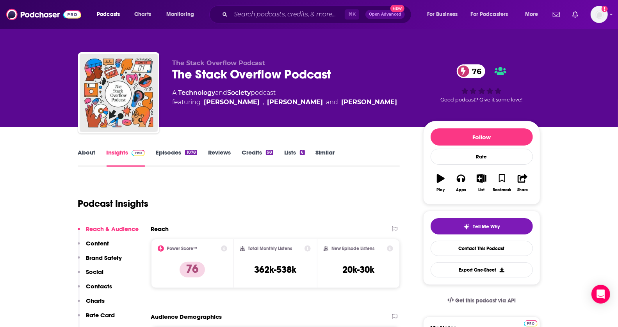
drag, startPoint x: 251, startPoint y: 266, endPoint x: 318, endPoint y: 266, distance: 66.7
click at [318, 266] on div "Power Score™ 76 Total Monthly Listens 362k-538k New Episode Listens 20k-30k" at bounding box center [275, 263] width 249 height 49
copy div "362k-538k"
click at [272, 12] on input "Search podcasts, credits, & more..." at bounding box center [288, 14] width 114 height 12
paste input "Startup Project"
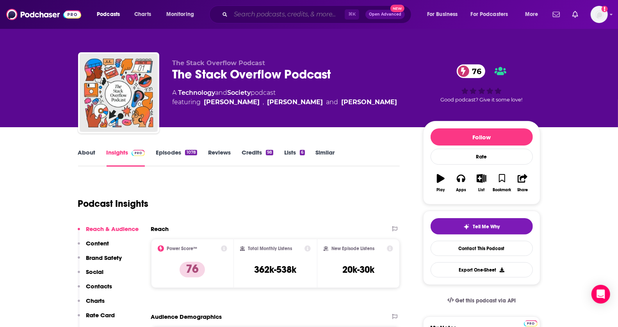
type input "Startup Project"
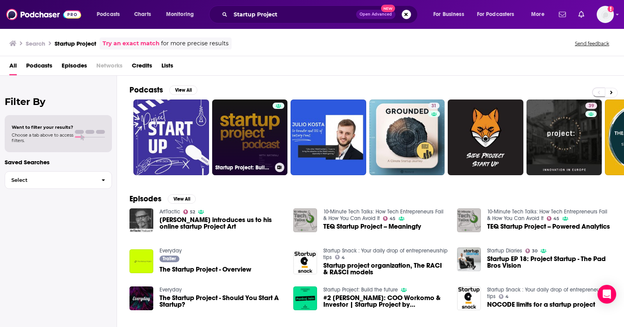
click at [223, 131] on link "Startup Project: Build the future" at bounding box center [250, 137] width 76 height 76
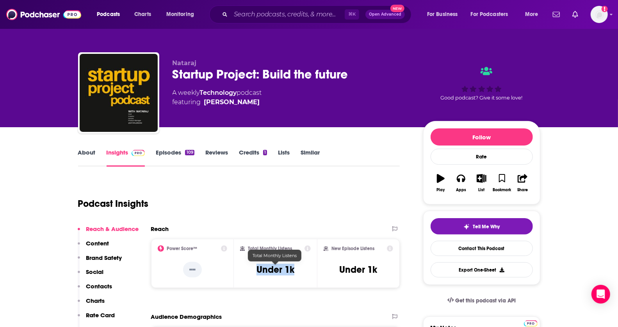
drag, startPoint x: 258, startPoint y: 272, endPoint x: 314, endPoint y: 272, distance: 56.2
click at [314, 272] on div "Total Monthly Listens Under 1k" at bounding box center [275, 263] width 83 height 49
copy h3 "Under 1k"
click at [313, 13] on input "Search podcasts, credits, & more..." at bounding box center [288, 14] width 114 height 12
paste input "Enginears"
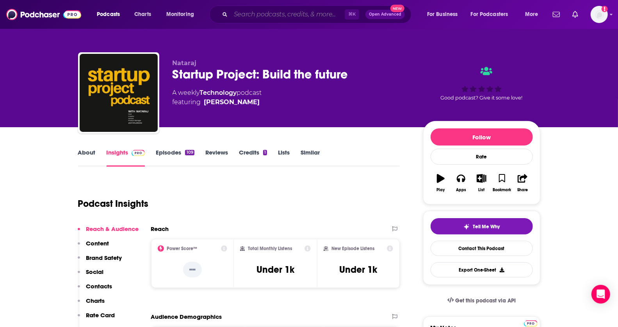
type input "Enginears"
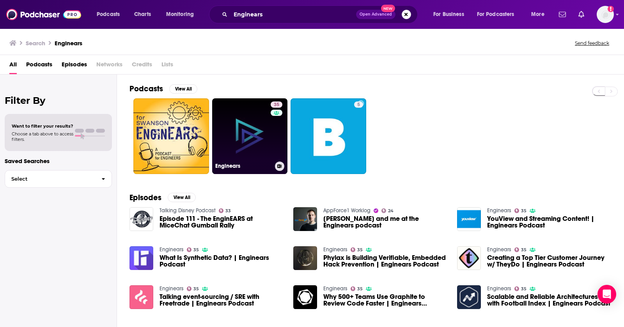
click at [232, 125] on link "35 Enginears" at bounding box center [250, 136] width 76 height 76
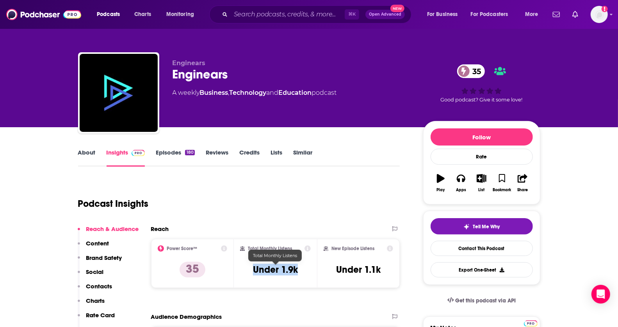
drag, startPoint x: 248, startPoint y: 272, endPoint x: 306, endPoint y: 272, distance: 58.1
click at [306, 272] on div "Total Monthly Listens Under 1.9k" at bounding box center [275, 263] width 71 height 36
copy h3 "Under 1.9k"
click at [260, 18] on input "Search podcasts, credits, & more..." at bounding box center [288, 14] width 114 height 12
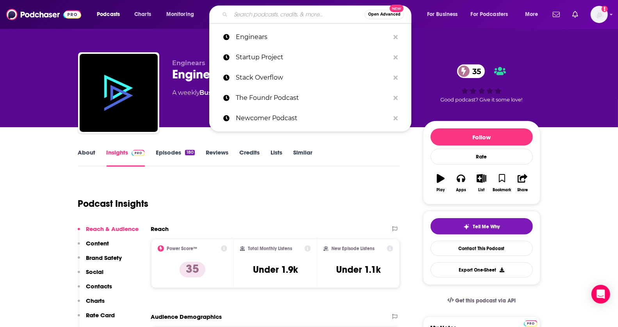
paste input "All-In"
type input "All-In"
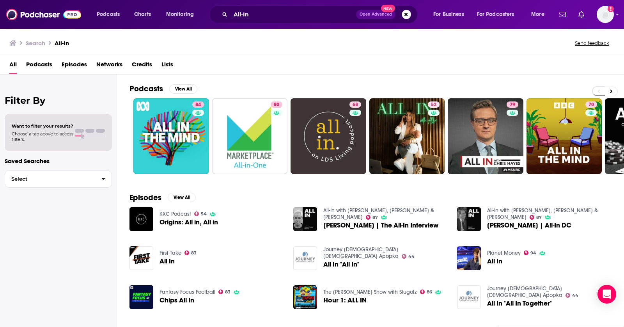
click at [624, 144] on div "Podcasts View All 84 80 68 52 79 70 87 56 + 262k" at bounding box center [377, 129] width 495 height 109
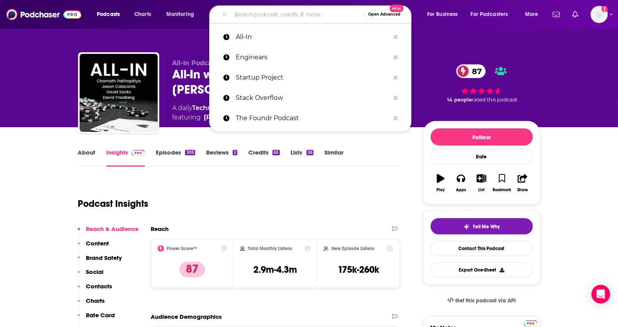
click at [265, 20] on input "Search podcasts, credits, & more..." at bounding box center [298, 14] width 134 height 12
paste input "CTRL+ALT Defense"
type input "CTRL+ALT Defense"
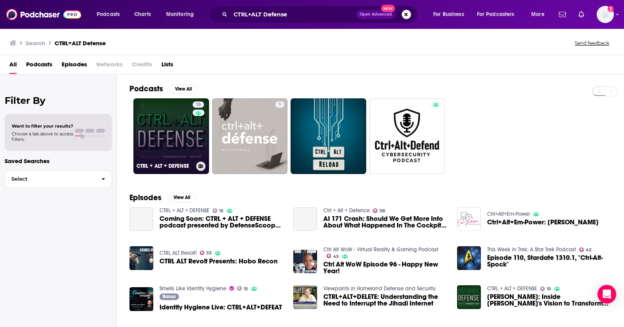
click at [189, 131] on link "15 CTRL + ALT + DEFENSE" at bounding box center [171, 136] width 76 height 76
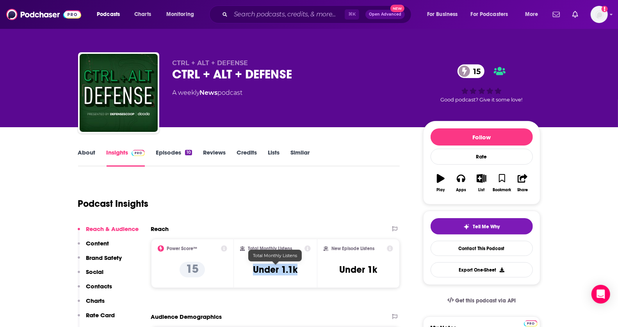
drag, startPoint x: 279, startPoint y: 270, endPoint x: 249, endPoint y: 270, distance: 30.0
click at [249, 270] on div "Total Monthly Listens Under 1.1k" at bounding box center [275, 263] width 71 height 36
copy h3 "Under 1.1k"
click at [278, 11] on input "Search podcasts, credits, & more..." at bounding box center [288, 14] width 114 height 12
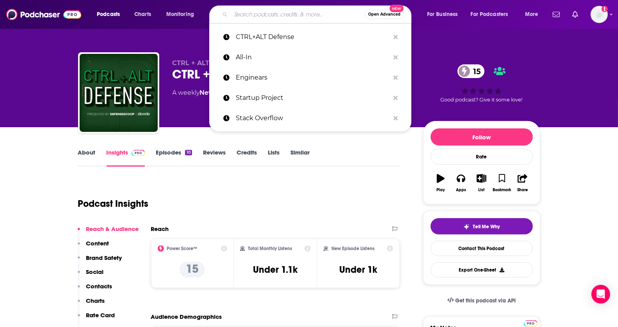
paste input "This Week in Startups"
type input "This Week in Startups"
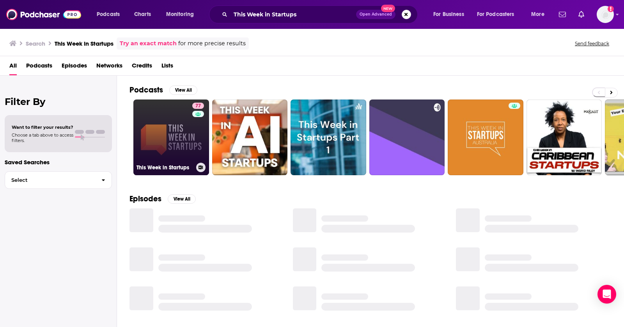
click at [166, 115] on link "77 This Week in Startups" at bounding box center [171, 137] width 76 height 76
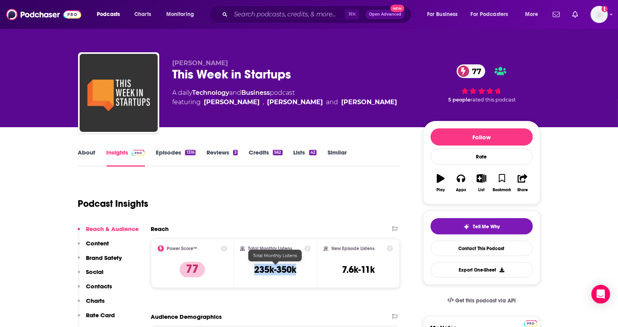
drag, startPoint x: 300, startPoint y: 270, endPoint x: 248, endPoint y: 270, distance: 51.9
click at [248, 270] on div "Total Monthly Listens 235k-350k" at bounding box center [275, 263] width 71 height 36
copy h3 "235k-350k"
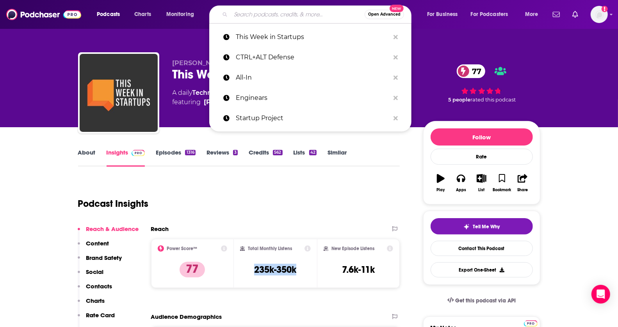
click at [238, 12] on input "Search podcasts, credits, & more..." at bounding box center [298, 14] width 134 height 12
paste input "Silicon Valley Girl"
type input "Silicon Valley Girl"
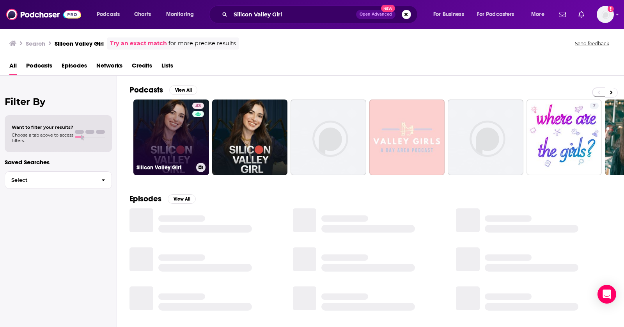
click at [160, 122] on link "43 Silicon Valley Girl" at bounding box center [171, 137] width 76 height 76
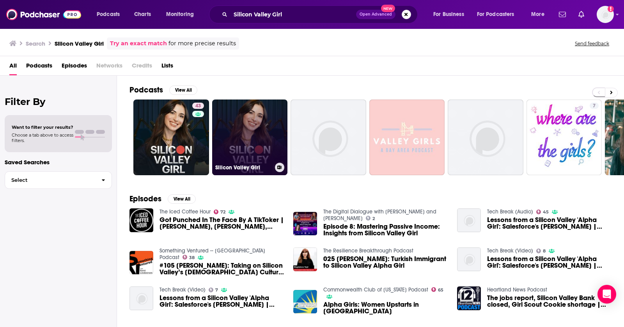
click at [223, 119] on link "Silicon Valley Girl" at bounding box center [250, 137] width 76 height 76
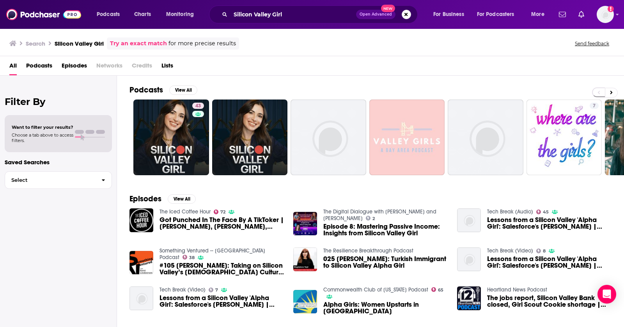
click at [44, 64] on span "Podcasts" at bounding box center [39, 67] width 26 height 16
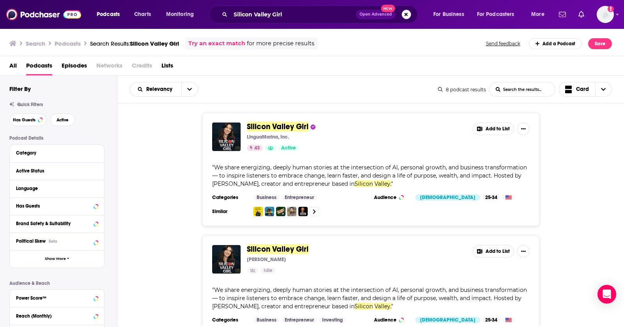
click at [276, 123] on span "Silicon Valley Girl" at bounding box center [278, 127] width 62 height 10
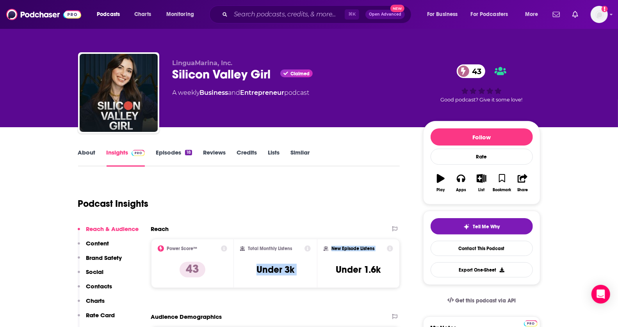
drag, startPoint x: 300, startPoint y: 266, endPoint x: 334, endPoint y: 266, distance: 34.3
click at [334, 266] on div "Power Score™ 43 Total Monthly Listens Under 3k New Episode Listens Under 1.6k" at bounding box center [275, 263] width 249 height 49
click at [304, 273] on div "Total Monthly Listens Under 3k" at bounding box center [275, 263] width 71 height 36
drag, startPoint x: 304, startPoint y: 273, endPoint x: 254, endPoint y: 271, distance: 50.0
click at [254, 271] on div "Total Monthly Listens Under 3k" at bounding box center [275, 263] width 71 height 36
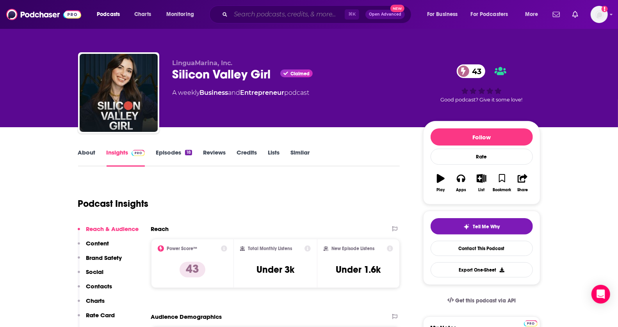
click at [258, 14] on input "Search podcasts, credits, & more..." at bounding box center [288, 14] width 114 height 12
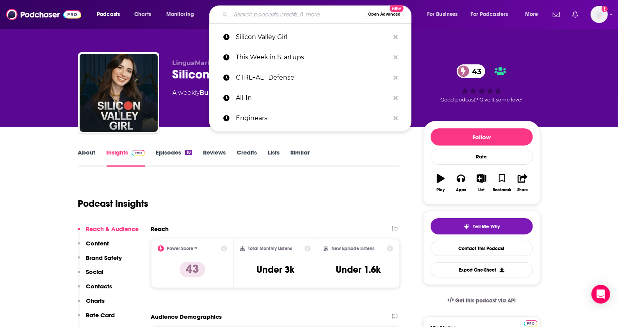
paste input "Dig Deep"
type input "Dig Deep"
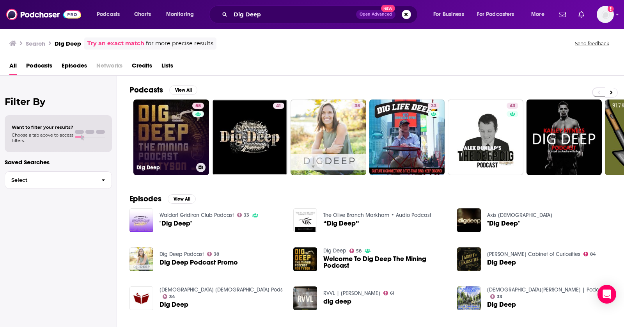
click at [147, 140] on link "58 Dig Deep" at bounding box center [171, 137] width 76 height 76
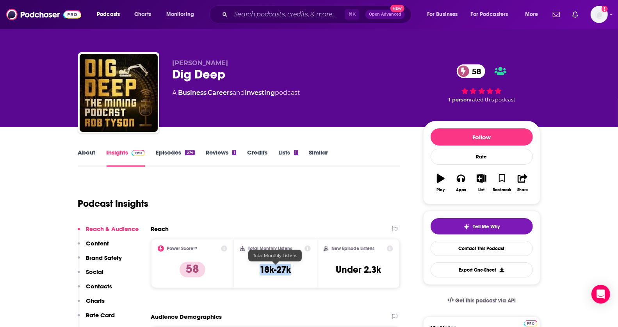
drag, startPoint x: 291, startPoint y: 272, endPoint x: 240, endPoint y: 272, distance: 51.9
click at [240, 272] on div "Total Monthly Listens 18k-27k" at bounding box center [275, 263] width 83 height 49
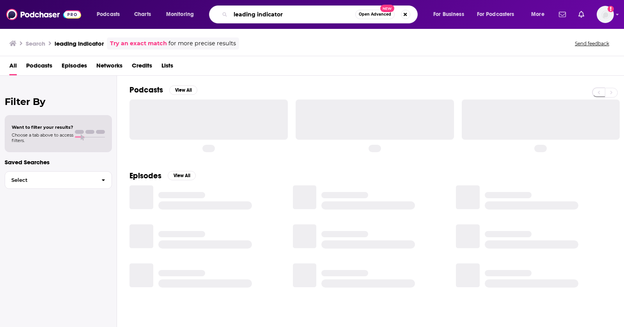
click at [309, 15] on input "leading indicator" at bounding box center [293, 14] width 125 height 12
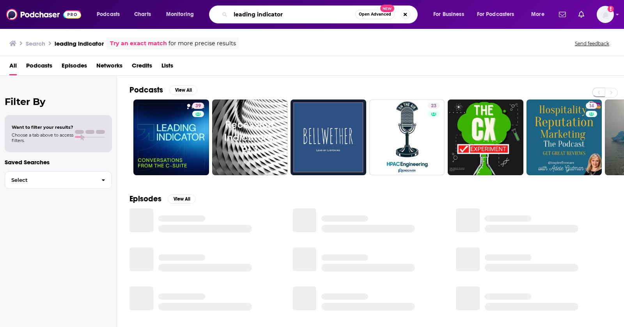
paste input "The Construction Leading Edge Podcast"
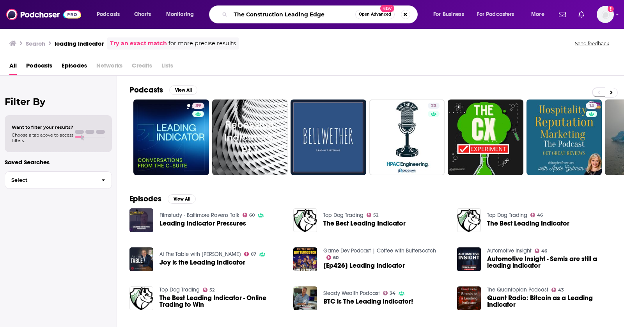
type input "The Construction Leading Edge"
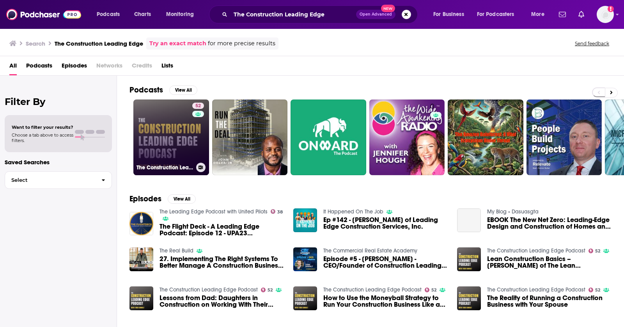
click at [168, 128] on link "52 The Construction Leading Edge Podcast" at bounding box center [171, 137] width 76 height 76
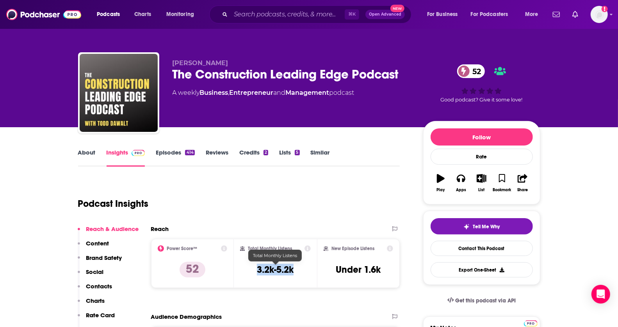
drag, startPoint x: 293, startPoint y: 270, endPoint x: 247, endPoint y: 270, distance: 45.3
click at [247, 270] on div "Total Monthly Listens 3.2k-5.2k" at bounding box center [275, 263] width 71 height 36
copy h3 "3.2k-5.2k"
click at [298, 14] on input "Search podcasts, credits, & more..." at bounding box center [288, 14] width 114 height 12
paste input "Construction Brothers"
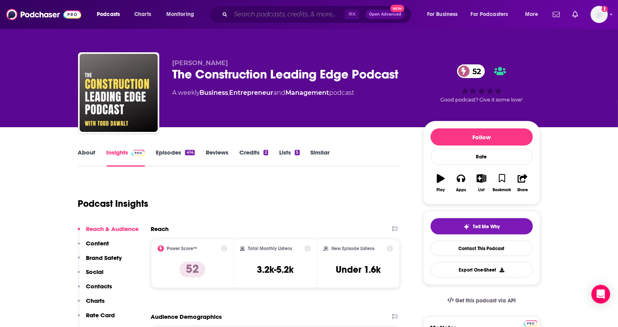
type input "Construction Brothers"
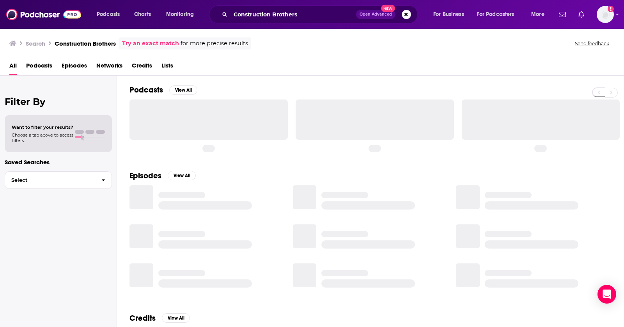
click at [153, 123] on div at bounding box center [209, 119] width 158 height 40
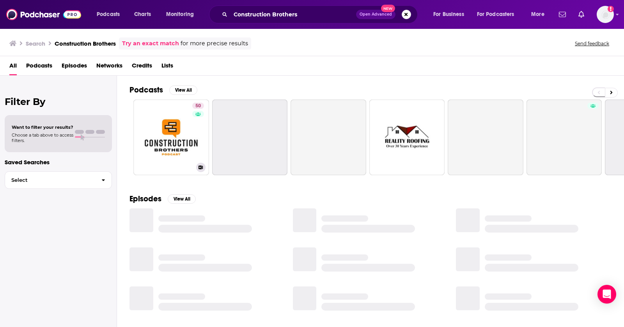
click at [147, 127] on link "50 Construction Brothers" at bounding box center [171, 137] width 76 height 76
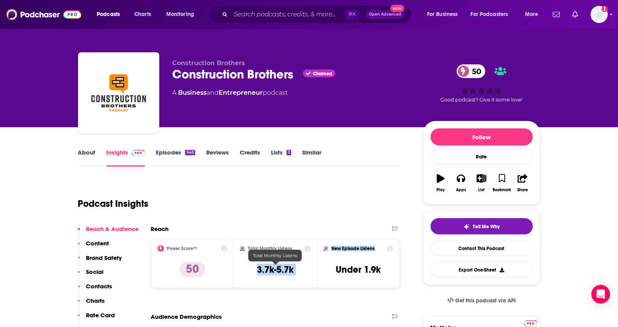
drag, startPoint x: 256, startPoint y: 270, endPoint x: 314, endPoint y: 261, distance: 59.6
click at [317, 270] on div "Power Score™ 50 Total Monthly Listens 3.7k-5.7k New Episode Listens Under 1.9k" at bounding box center [275, 263] width 249 height 49
drag, startPoint x: 280, startPoint y: 269, endPoint x: 257, endPoint y: 269, distance: 22.6
click at [257, 269] on div "Total Monthly Listens 3.7k-5.7k" at bounding box center [275, 263] width 71 height 36
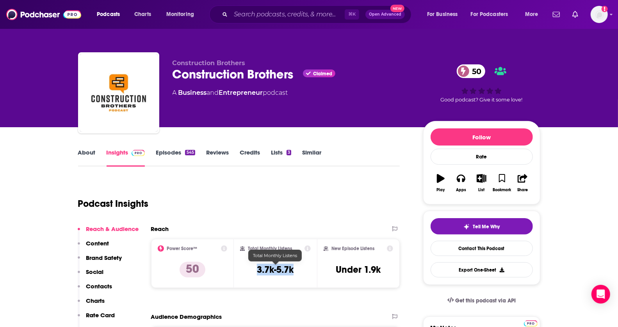
copy h3 "3.7k-5.7k"
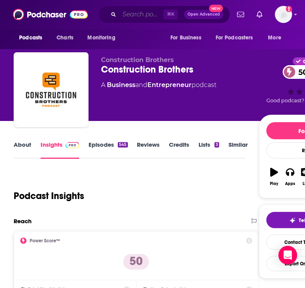
click at [144, 9] on input "Search podcasts, credits, & more..." at bounding box center [141, 14] width 44 height 12
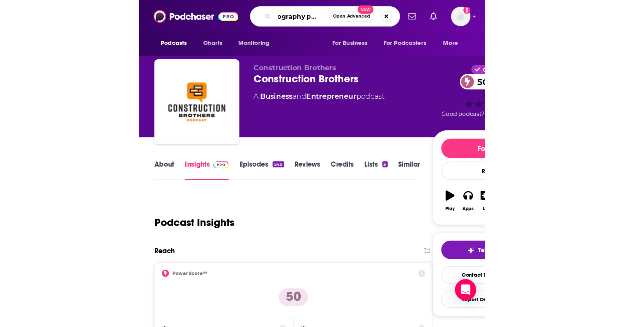
scroll to position [0, 9]
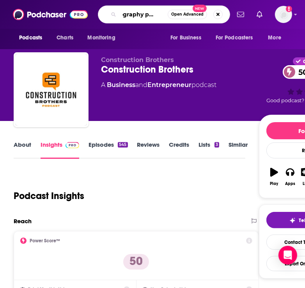
type input "biography podcast"
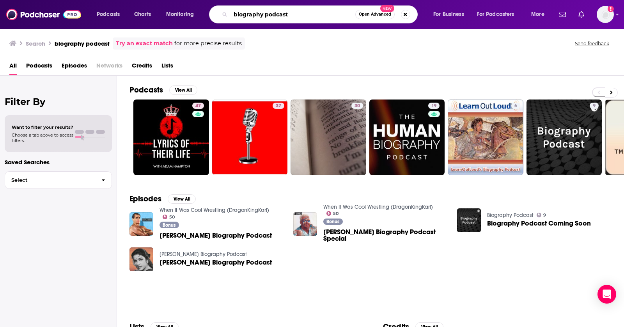
click at [282, 16] on input "biography podcast" at bounding box center [293, 14] width 125 height 12
paste input "Biography"
type input "Biography"
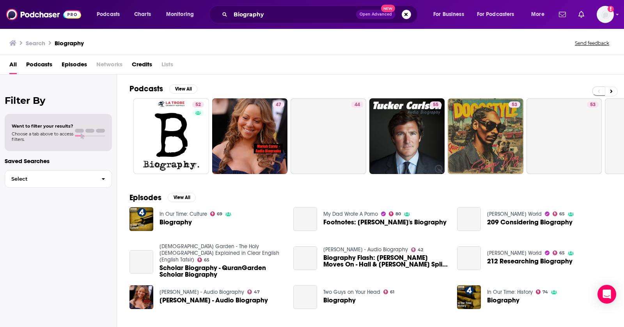
click at [43, 64] on span "Podcasts" at bounding box center [39, 66] width 26 height 16
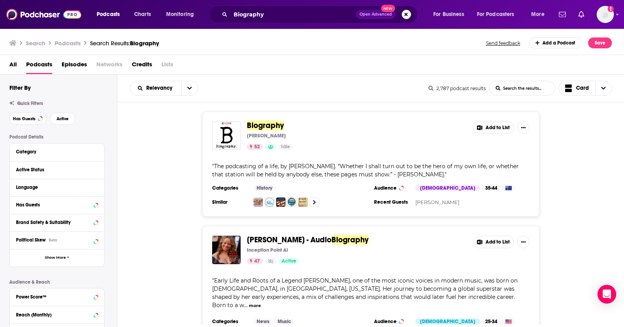
click at [612, 138] on div "Biography [PERSON_NAME] 52 Idle Add to List " The podcasting of a life, by [PER…" at bounding box center [370, 164] width 507 height 105
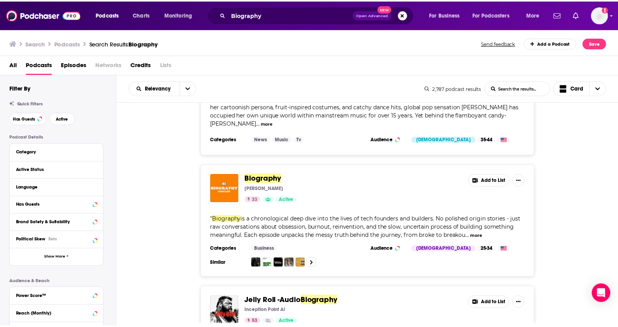
scroll to position [1422, 0]
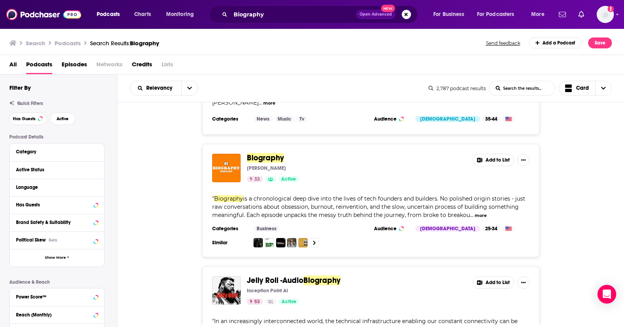
click at [271, 153] on span "Biography" at bounding box center [265, 158] width 37 height 10
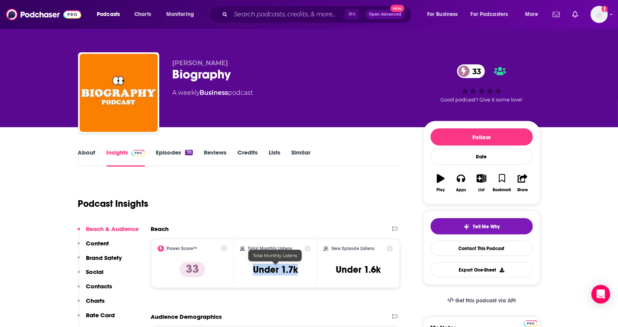
drag, startPoint x: 245, startPoint y: 275, endPoint x: 309, endPoint y: 275, distance: 64.4
click at [309, 275] on div "Total Monthly Listens Under 1.7k" at bounding box center [275, 263] width 71 height 36
copy h3 "Under 1.7k"
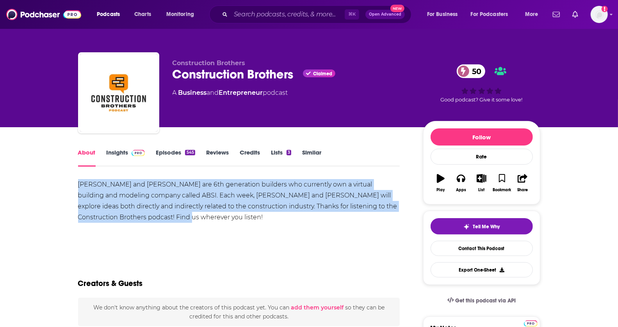
drag, startPoint x: 157, startPoint y: 213, endPoint x: 75, endPoint y: 184, distance: 86.9
copy div "[PERSON_NAME] and [PERSON_NAME] are 6th generation builders who currently own a…"
